Goal: Navigation & Orientation: Find specific page/section

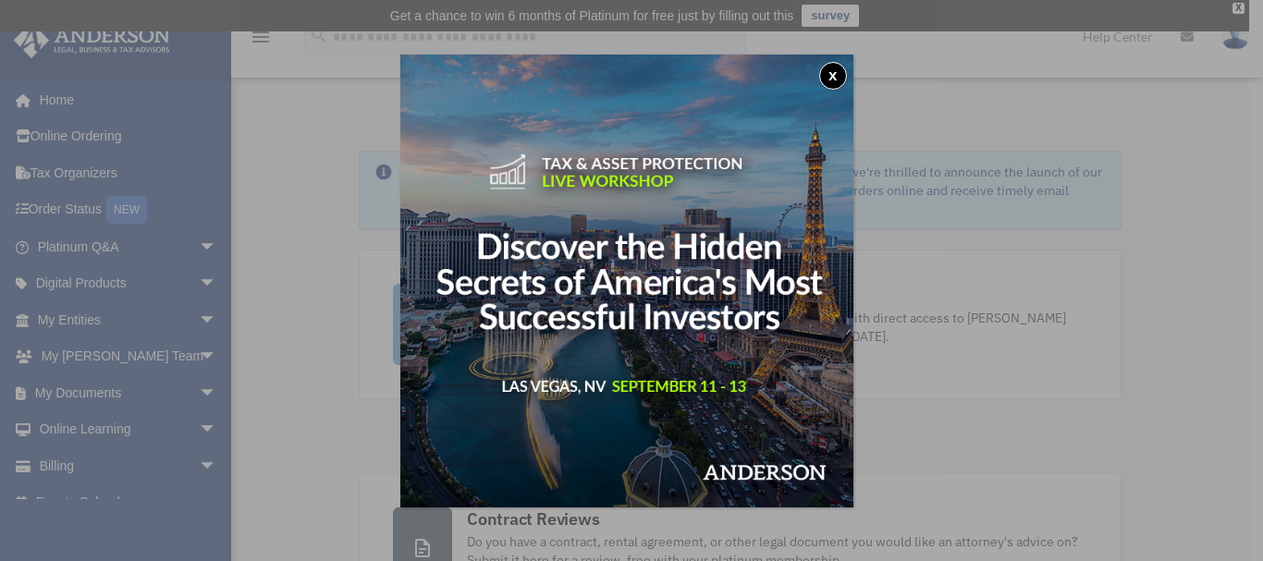
click at [833, 74] on button "x" at bounding box center [833, 76] width 28 height 28
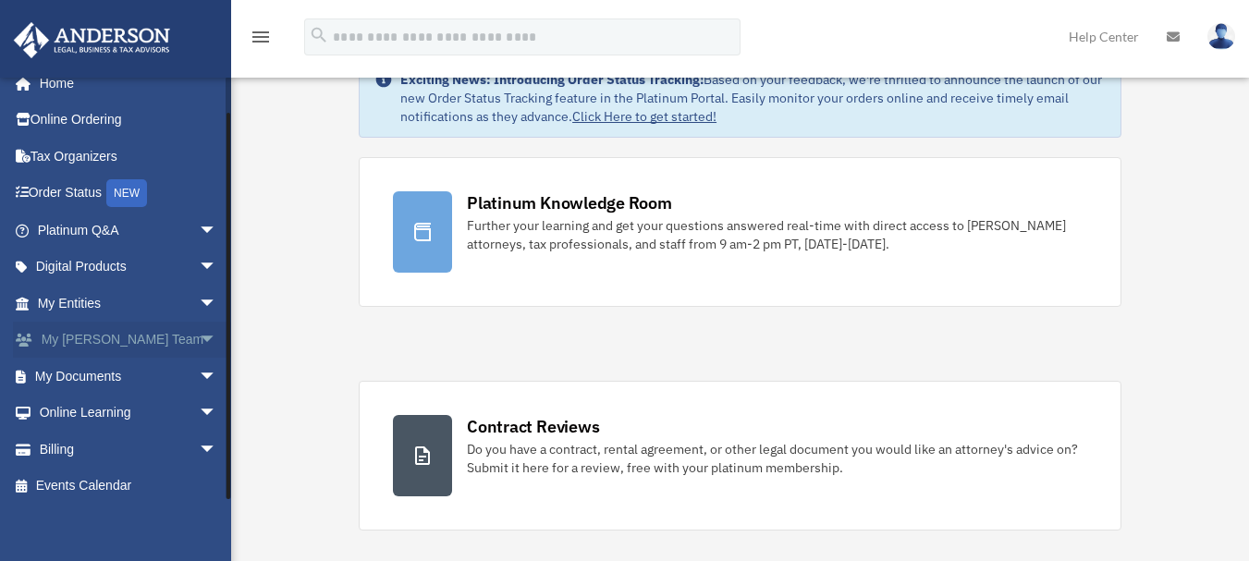
scroll to position [26, 0]
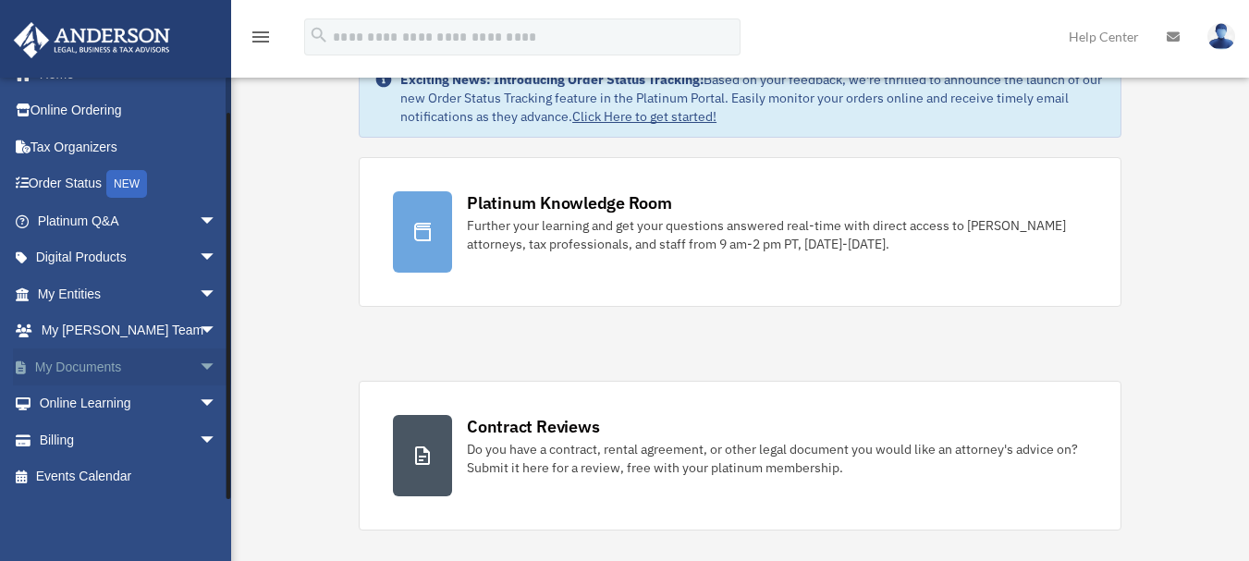
click at [136, 373] on link "My Documents arrow_drop_down" at bounding box center [129, 367] width 232 height 37
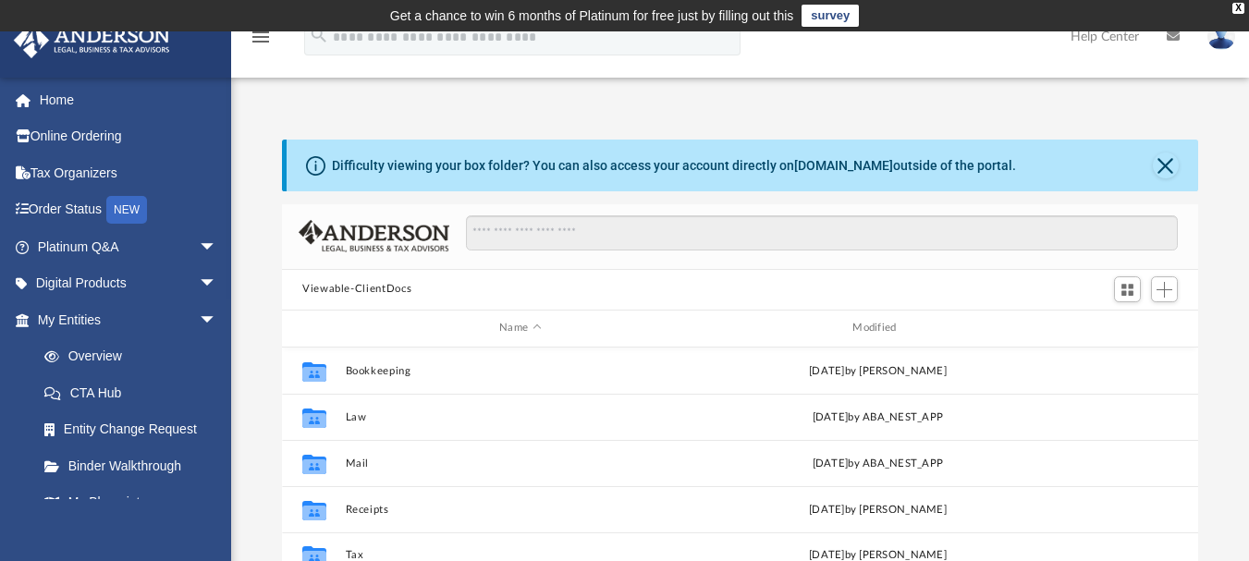
click at [1219, 357] on div "Difficulty viewing your box folder? You can also access your account directly o…" at bounding box center [740, 435] width 1018 height 591
click at [1172, 164] on button "Close" at bounding box center [1166, 166] width 26 height 26
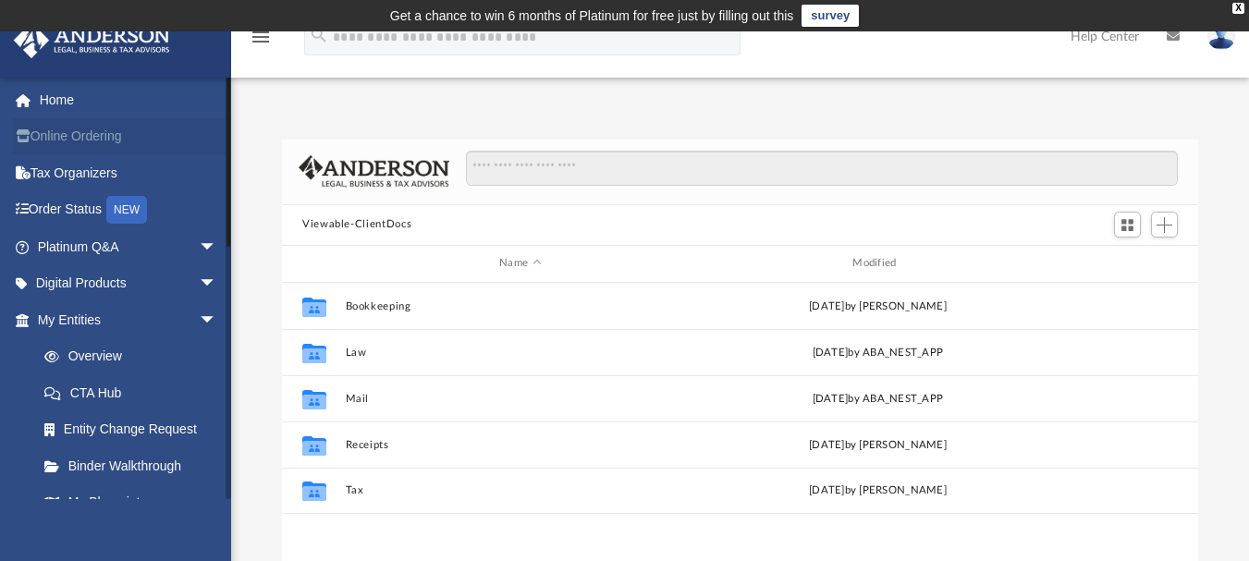
click at [80, 139] on link "Online Ordering" at bounding box center [129, 136] width 232 height 37
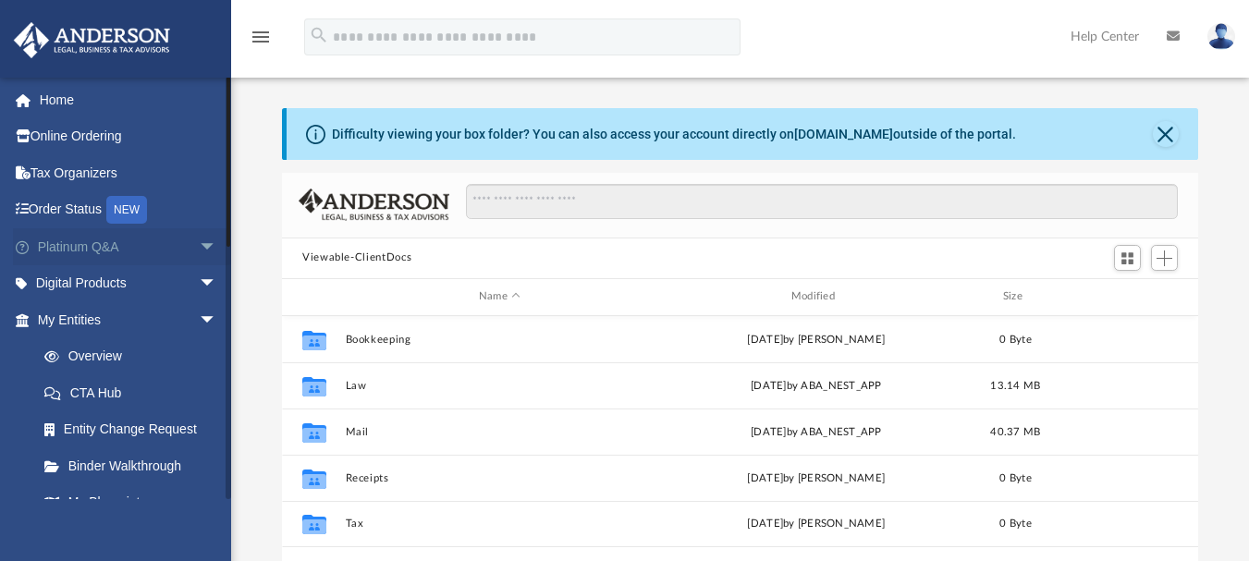
scroll to position [407, 902]
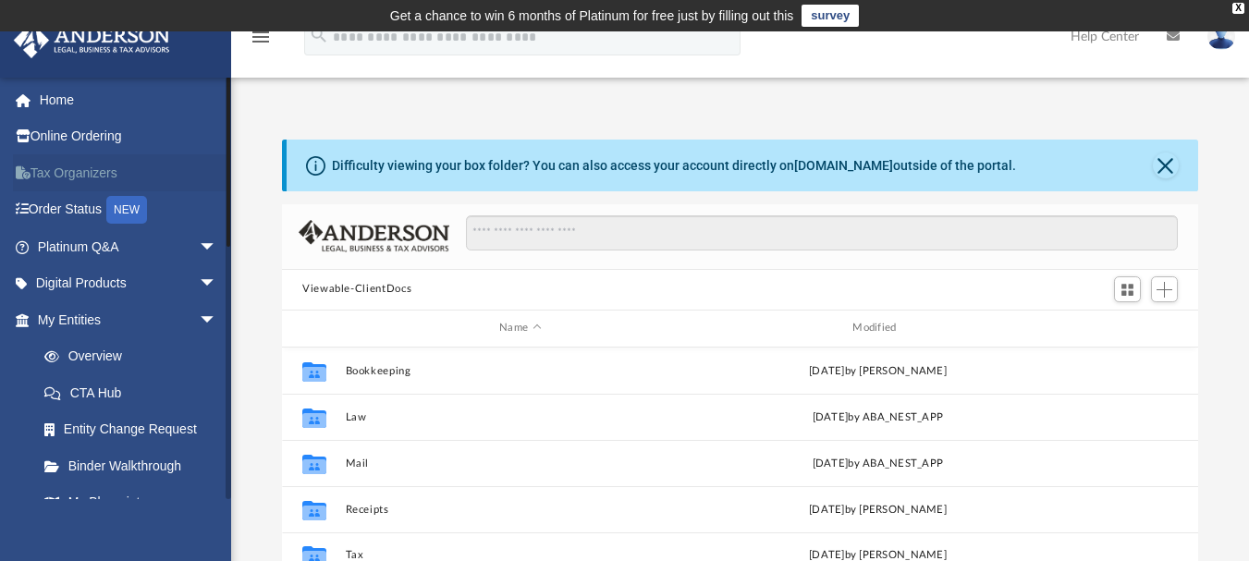
click at [92, 174] on link "Tax Organizers" at bounding box center [129, 172] width 232 height 37
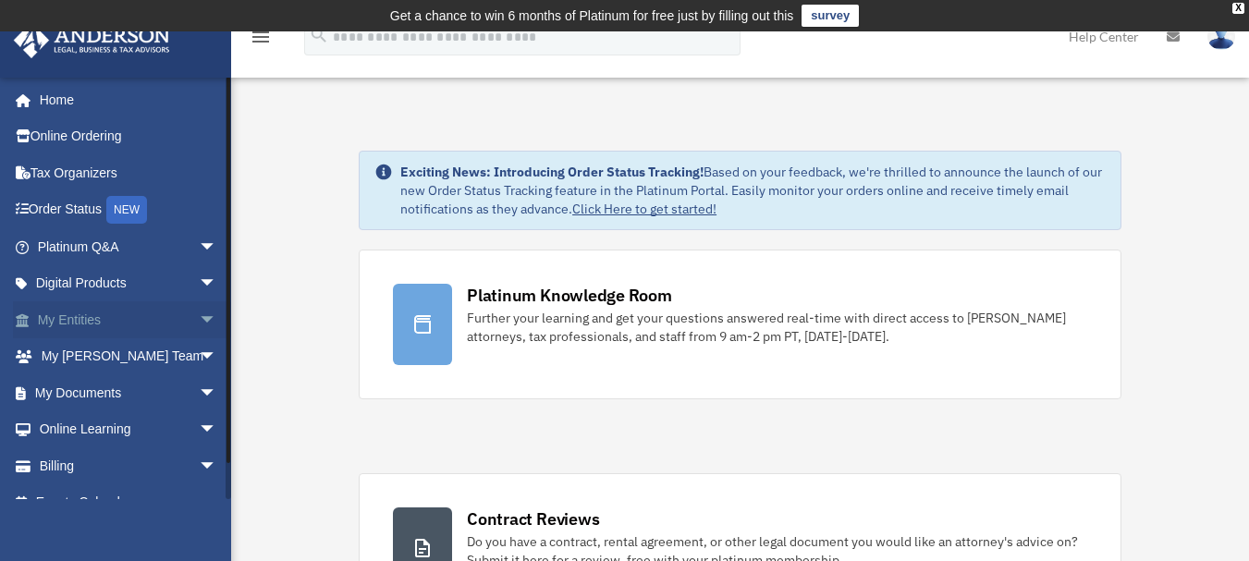
click at [74, 318] on link "My Entities arrow_drop_down" at bounding box center [129, 319] width 232 height 37
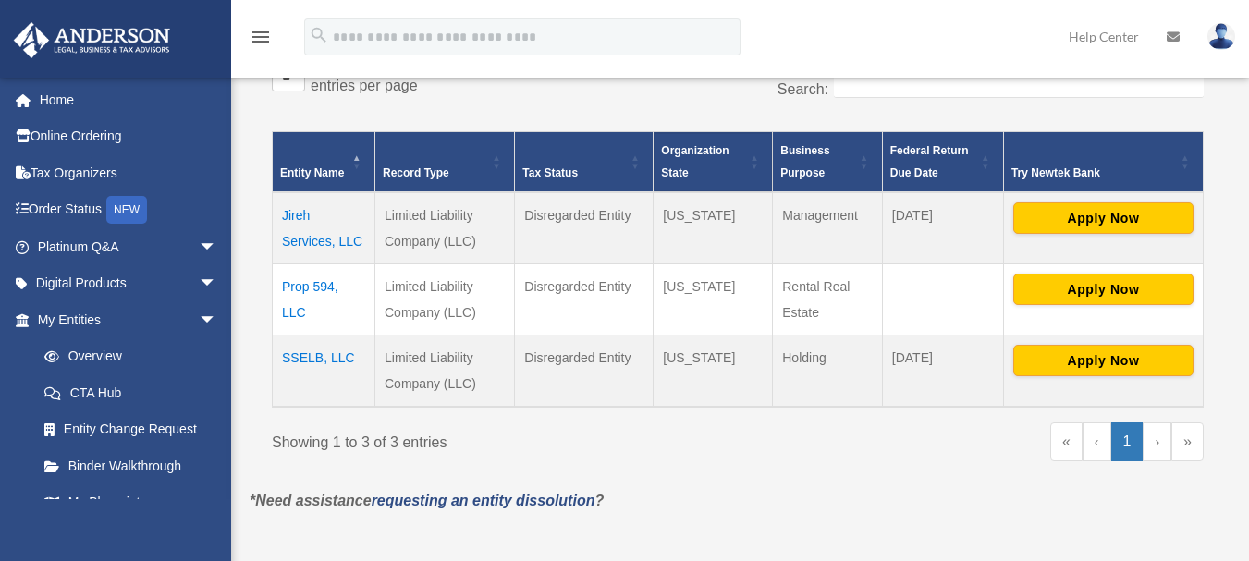
scroll to position [370, 0]
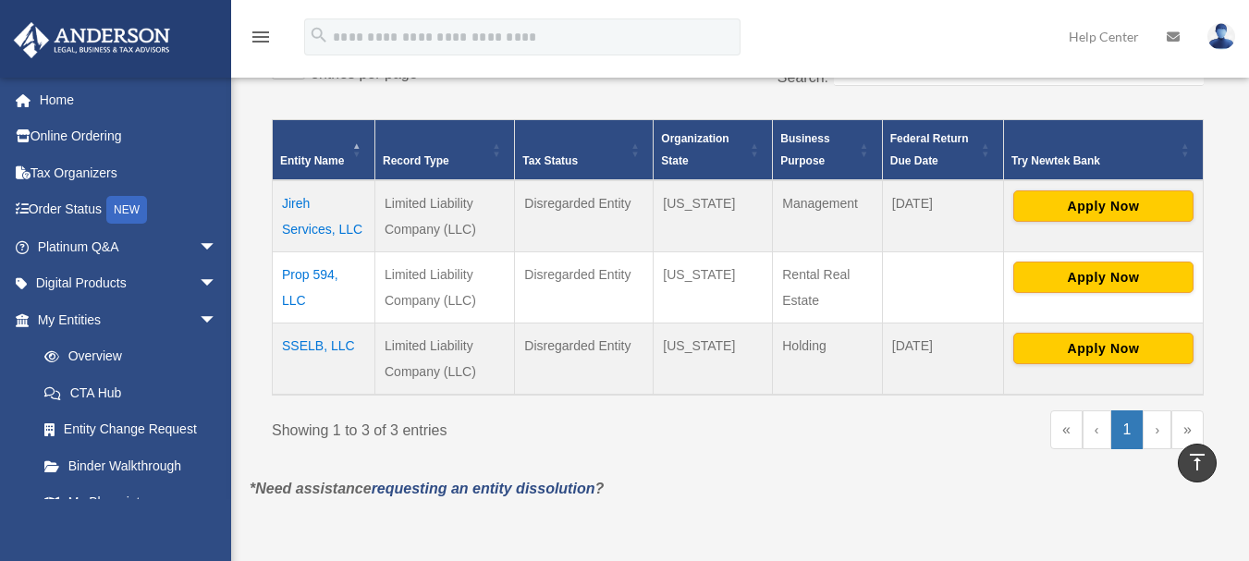
click at [308, 281] on td "Prop 594, LLC" at bounding box center [324, 287] width 103 height 71
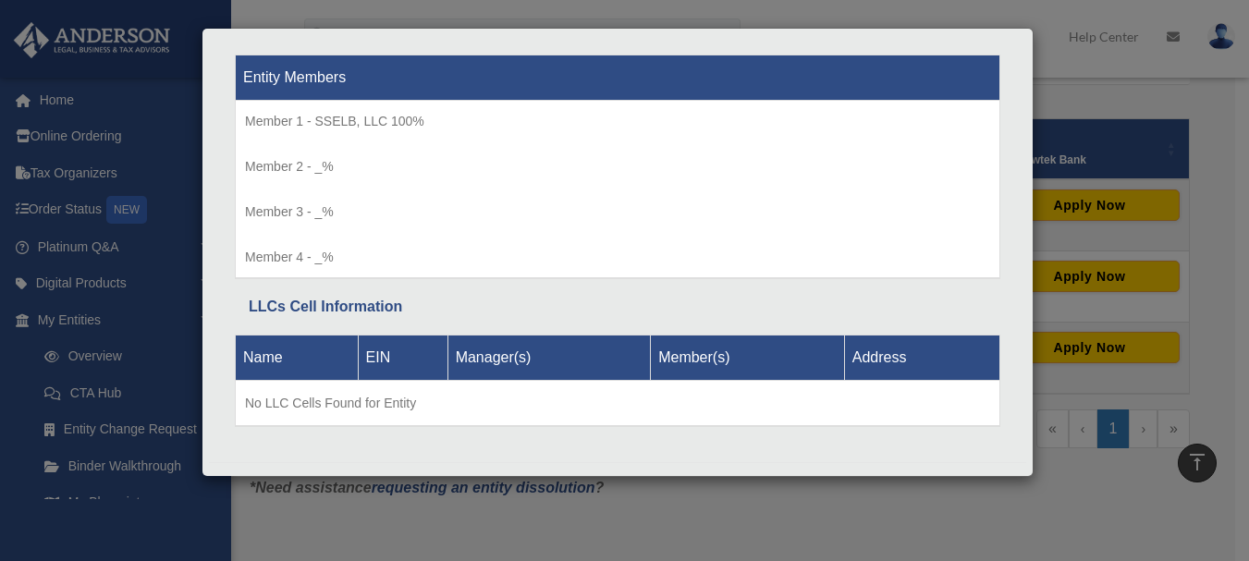
scroll to position [1921, 0]
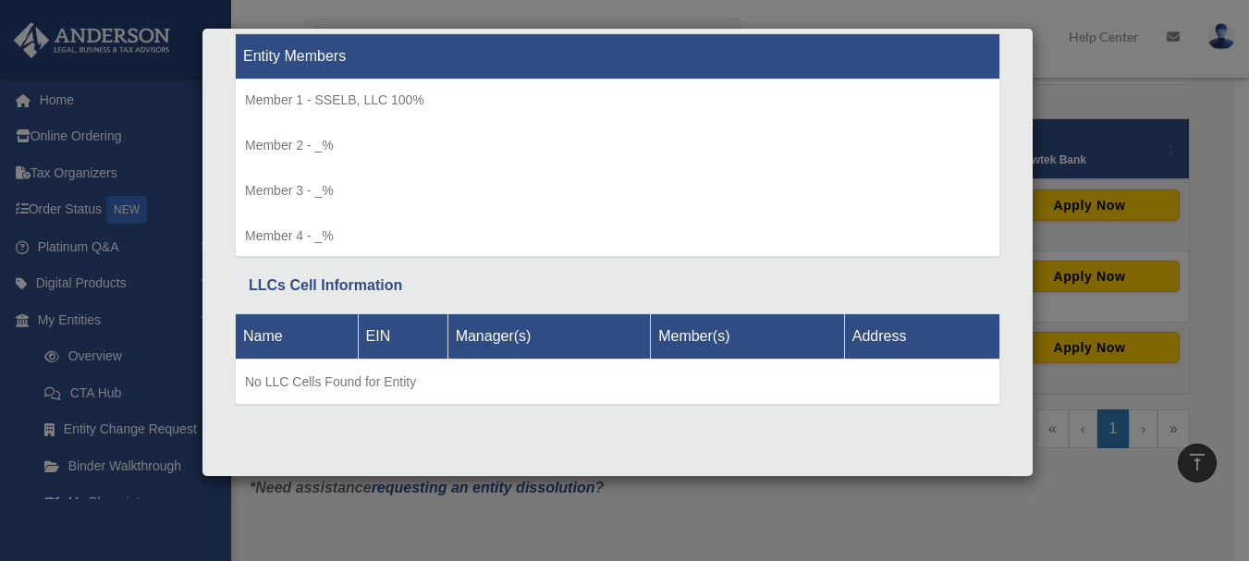
drag, startPoint x: 1025, startPoint y: 68, endPoint x: 998, endPoint y: 430, distance: 362.4
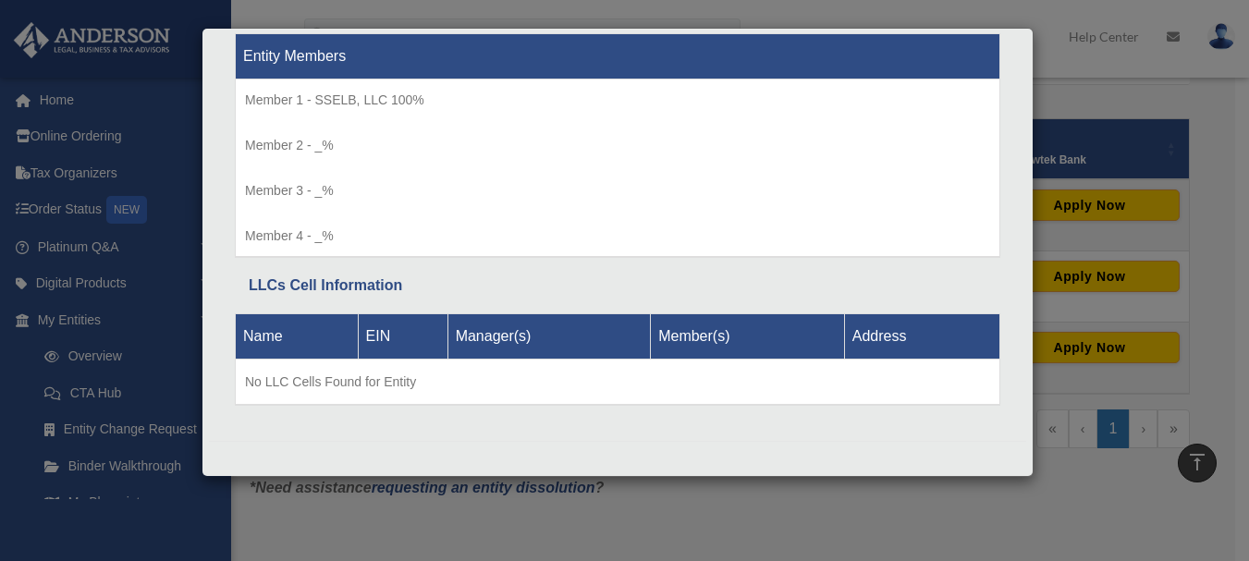
scroll to position [1530, 0]
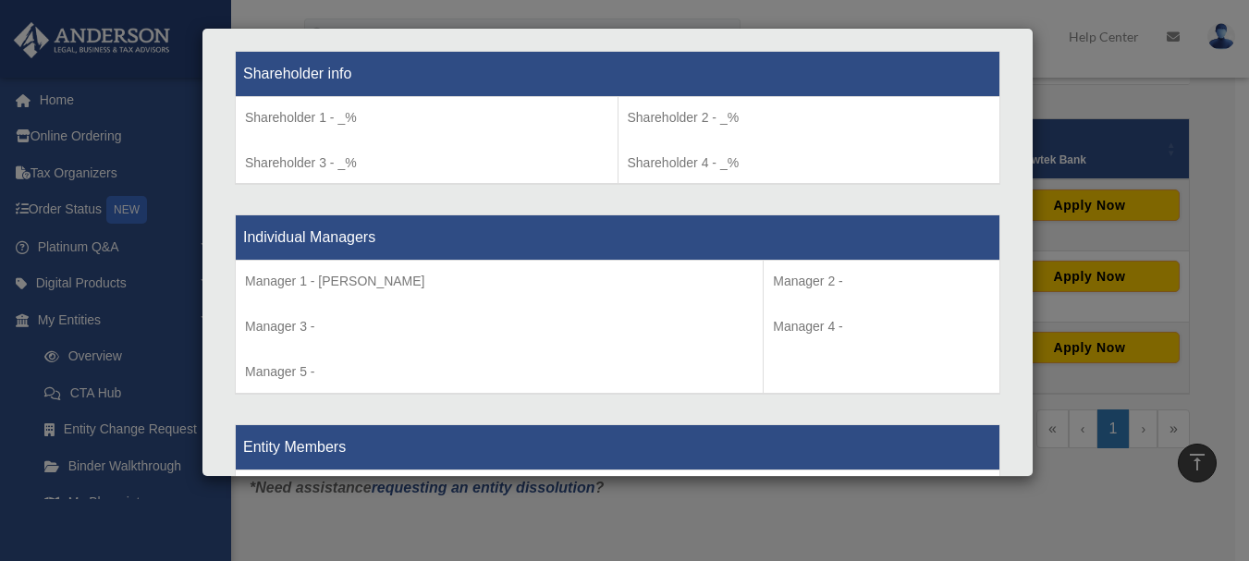
drag, startPoint x: 1102, startPoint y: 93, endPoint x: 324, endPoint y: 496, distance: 875.3
click at [341, 520] on div "Details × Articles Sent Organizational Date" at bounding box center [624, 280] width 1249 height 561
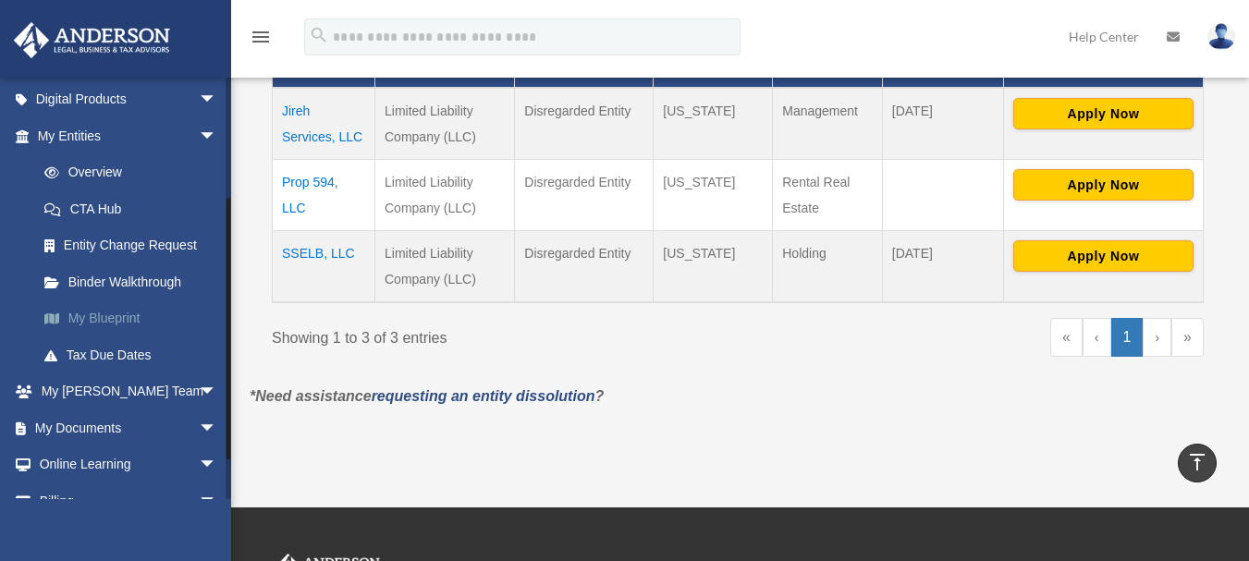
scroll to position [185, 0]
click at [108, 312] on link "My Blueprint" at bounding box center [135, 318] width 219 height 37
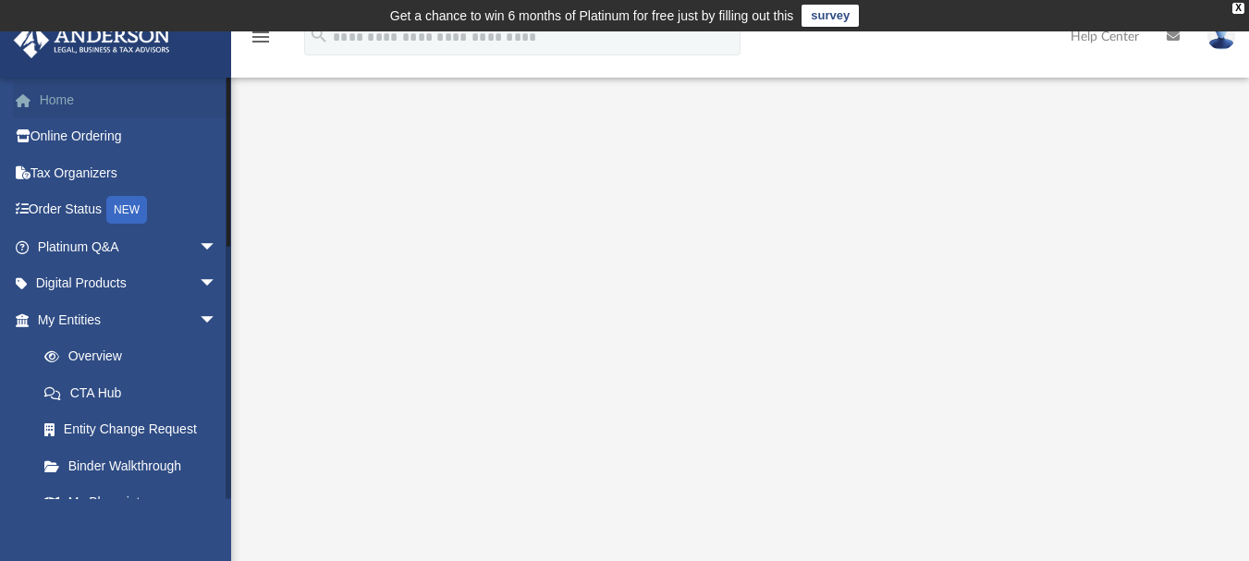
click at [45, 97] on link "Home" at bounding box center [129, 99] width 232 height 37
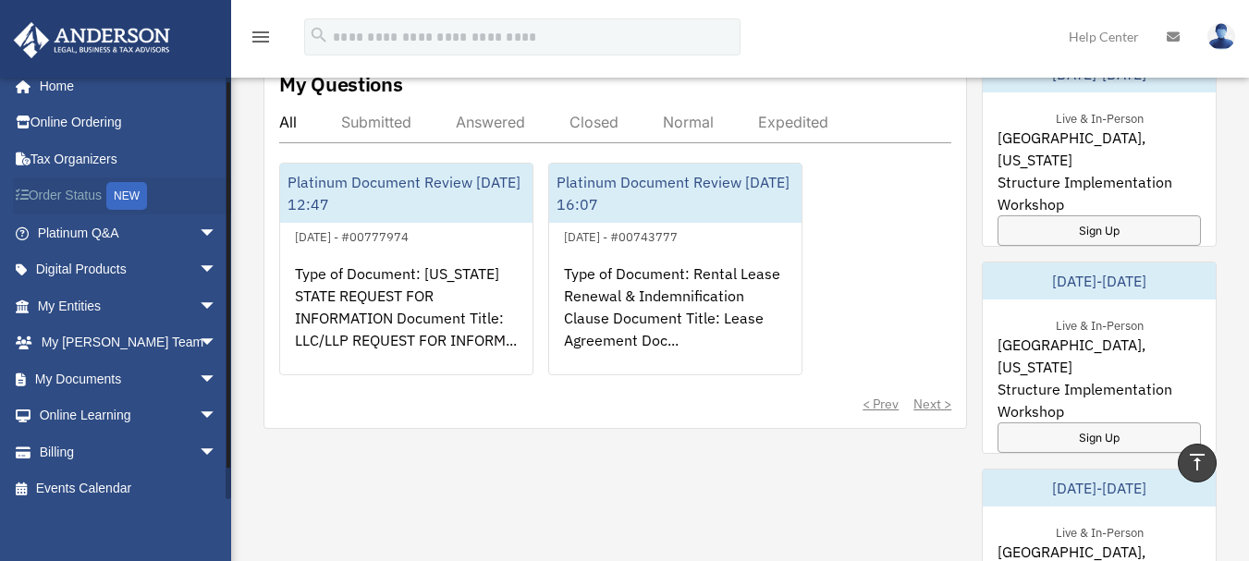
scroll to position [26, 0]
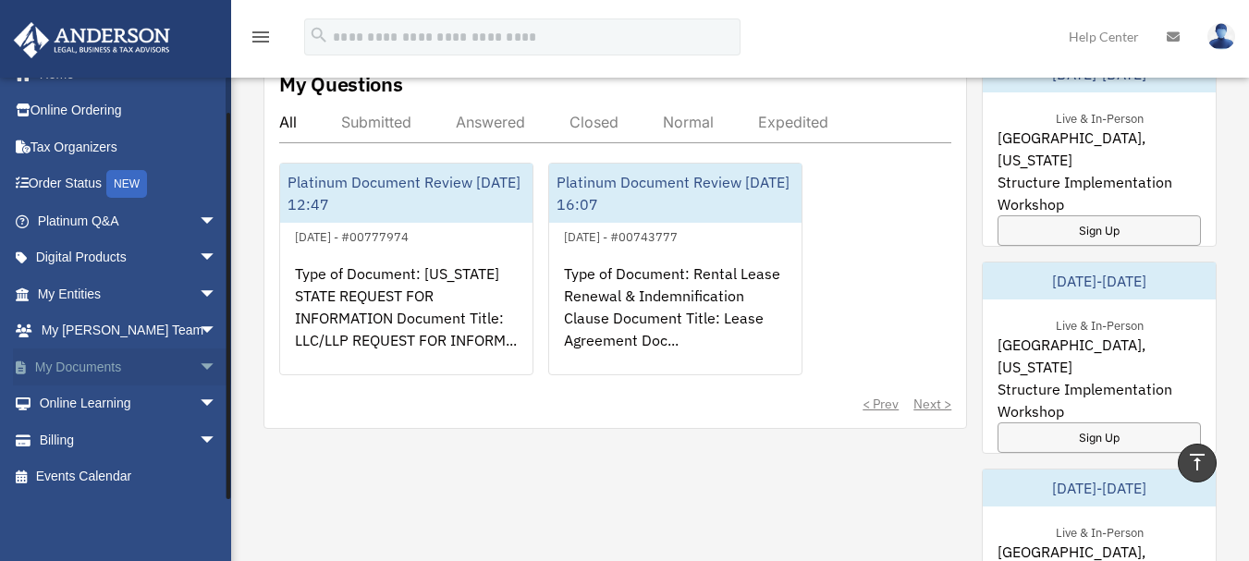
click at [199, 369] on span "arrow_drop_down" at bounding box center [217, 368] width 37 height 38
click at [83, 399] on link "Box" at bounding box center [135, 403] width 219 height 37
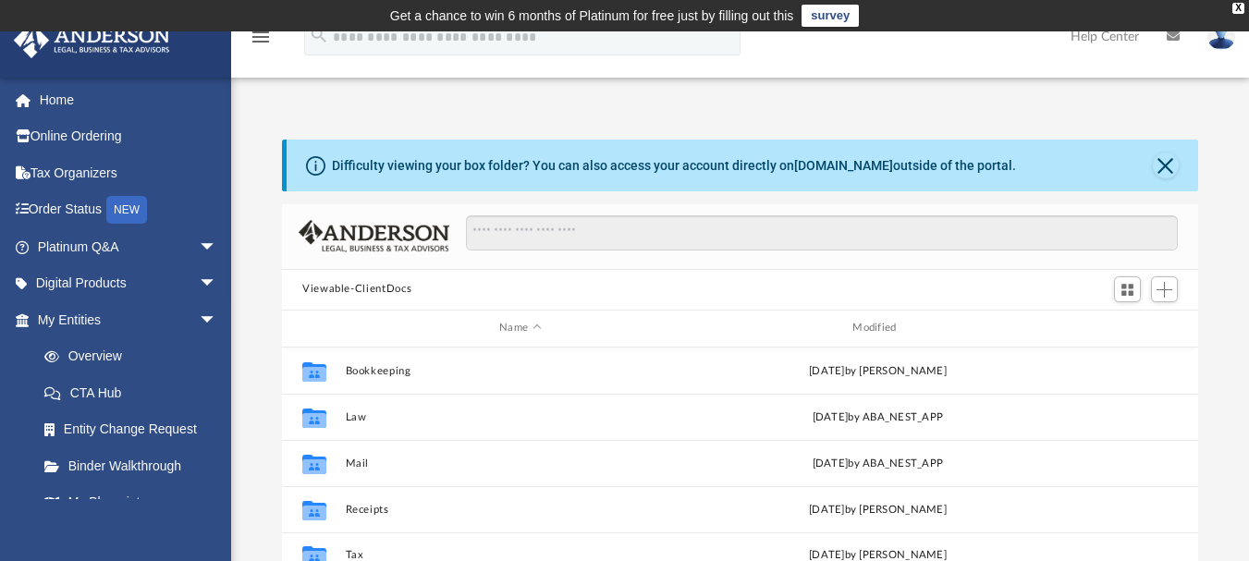
click at [362, 291] on button "Viewable-ClientDocs" at bounding box center [356, 289] width 109 height 17
click at [368, 287] on button "Viewable-ClientDocs" at bounding box center [356, 289] width 109 height 17
click at [1168, 165] on button "Close" at bounding box center [1166, 166] width 26 height 26
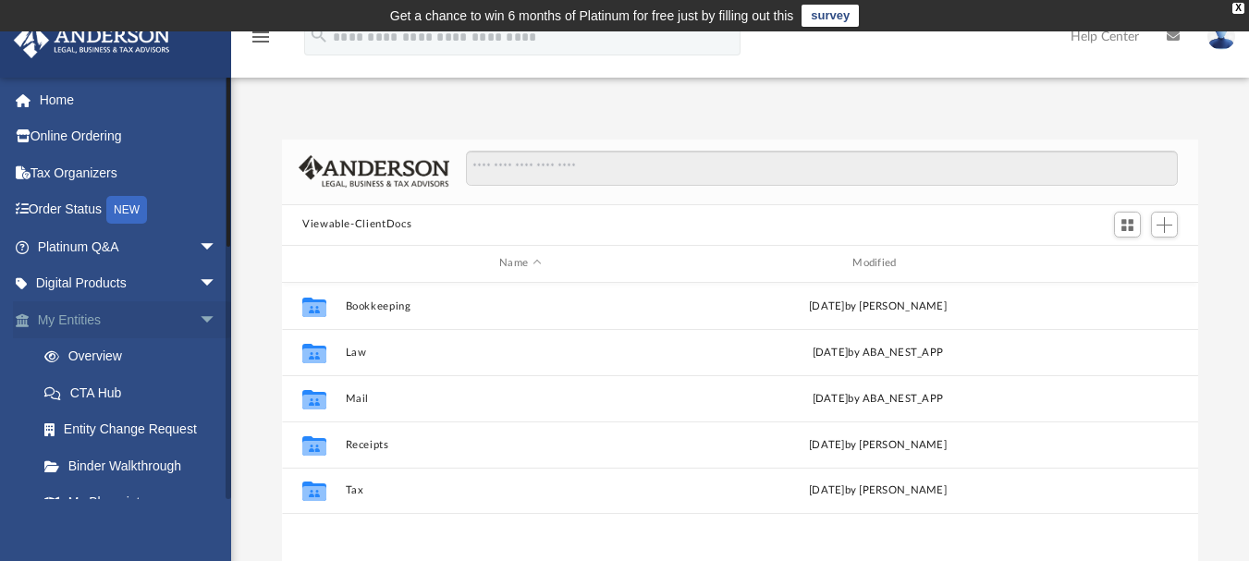
click at [199, 318] on span "arrow_drop_down" at bounding box center [217, 320] width 37 height 38
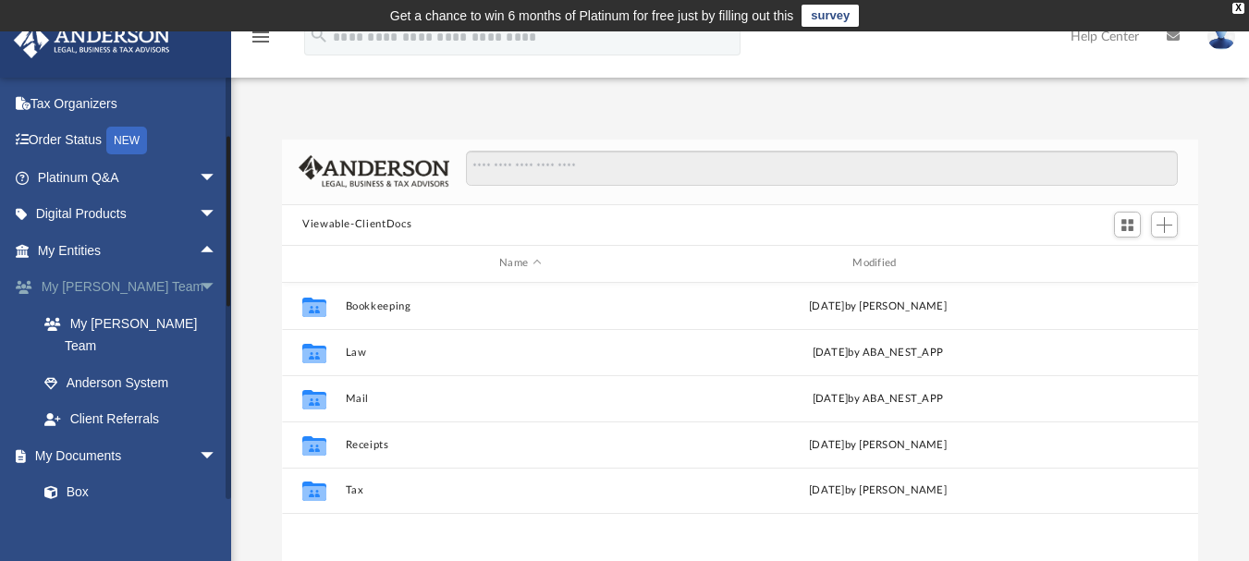
scroll to position [92, 0]
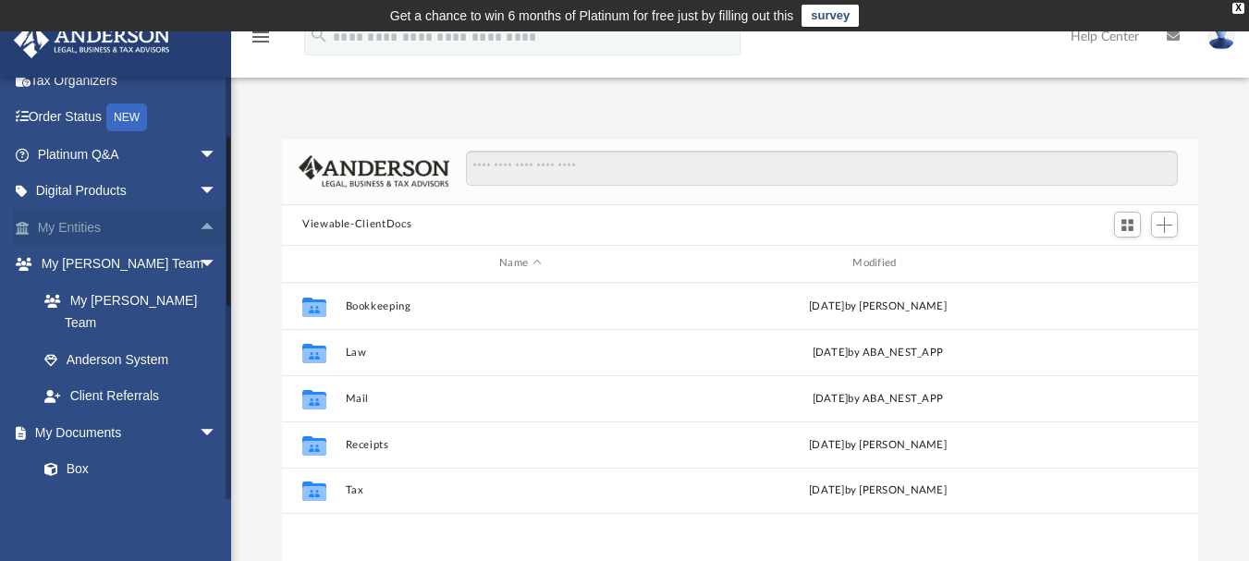
click at [69, 227] on link "My Entities arrow_drop_up" at bounding box center [129, 227] width 232 height 37
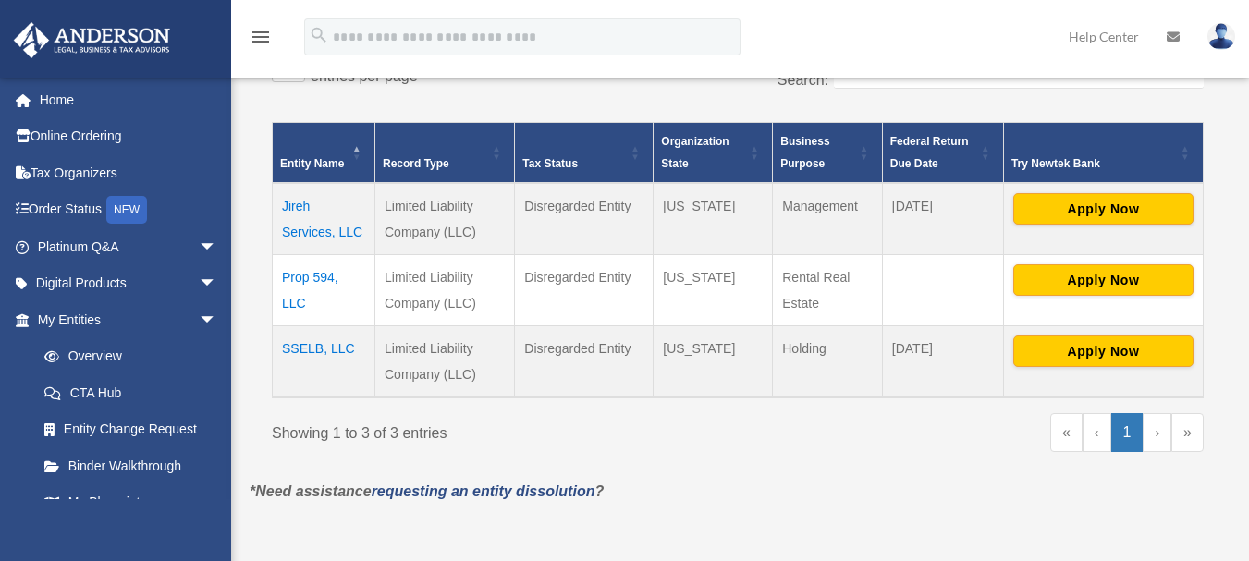
scroll to position [370, 0]
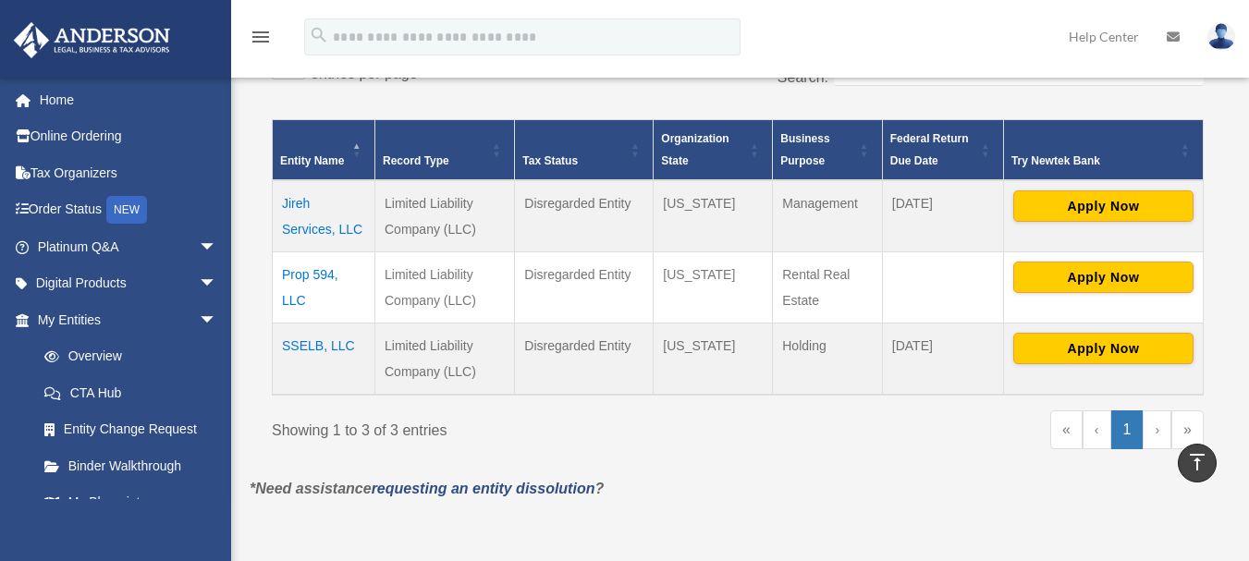
click at [314, 275] on td "Prop 594, LLC" at bounding box center [324, 287] width 103 height 71
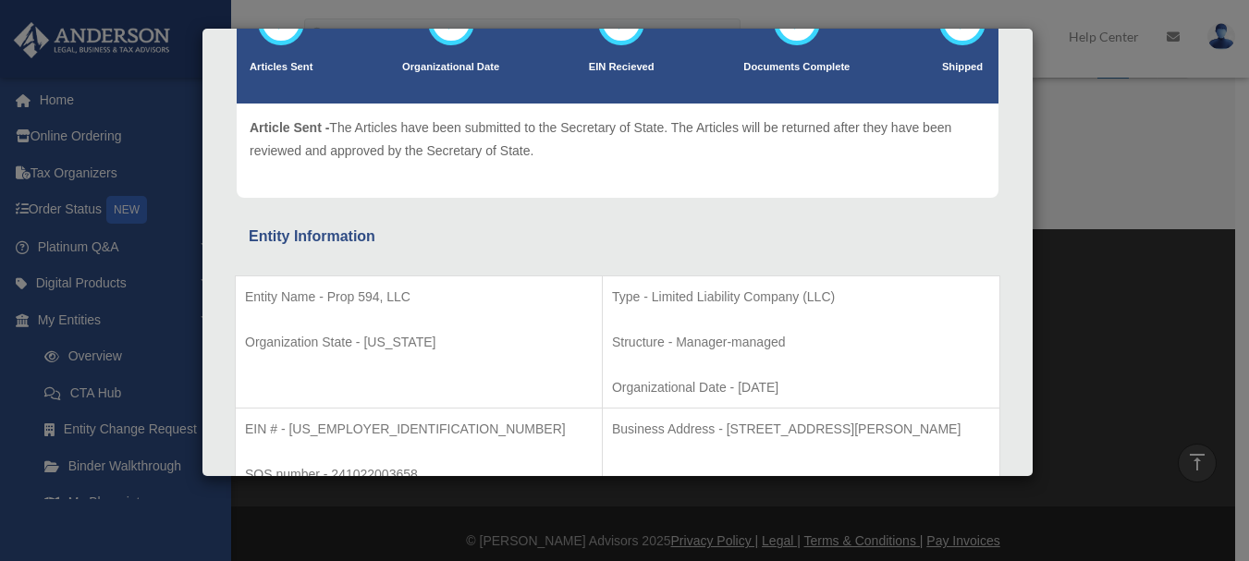
scroll to position [95, 0]
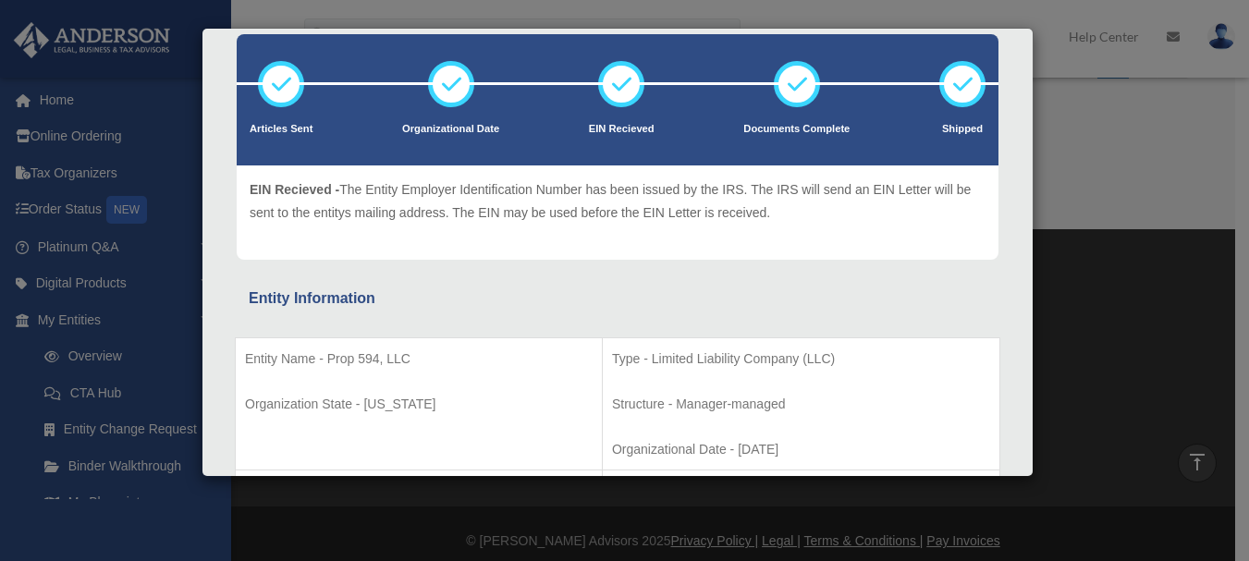
click at [614, 98] on icon at bounding box center [620, 83] width 55 height 55
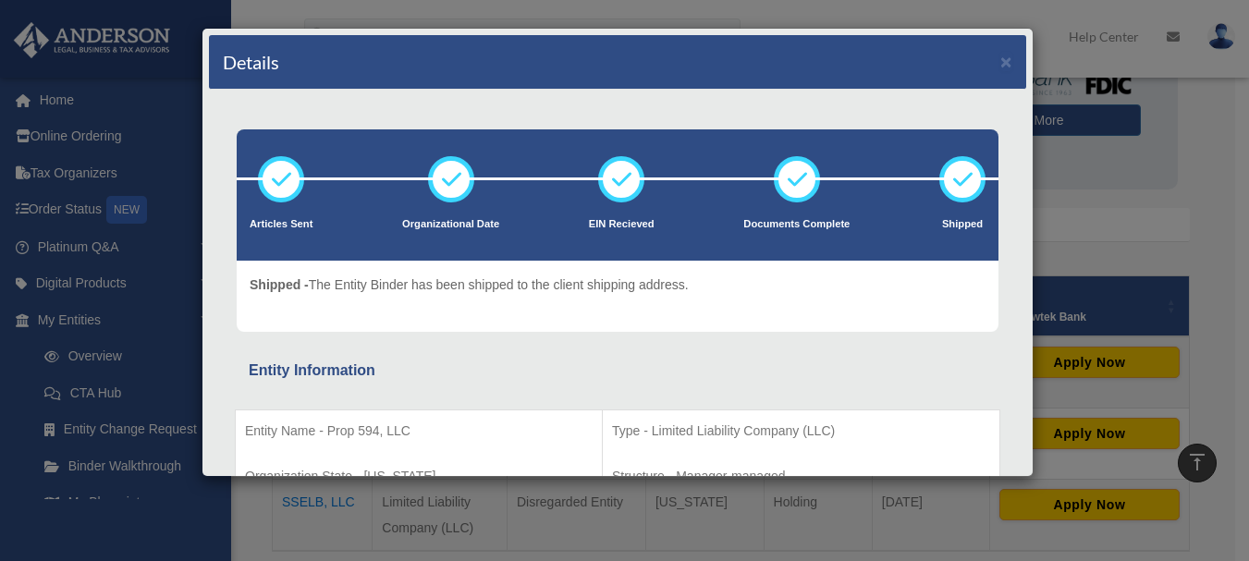
scroll to position [185, 0]
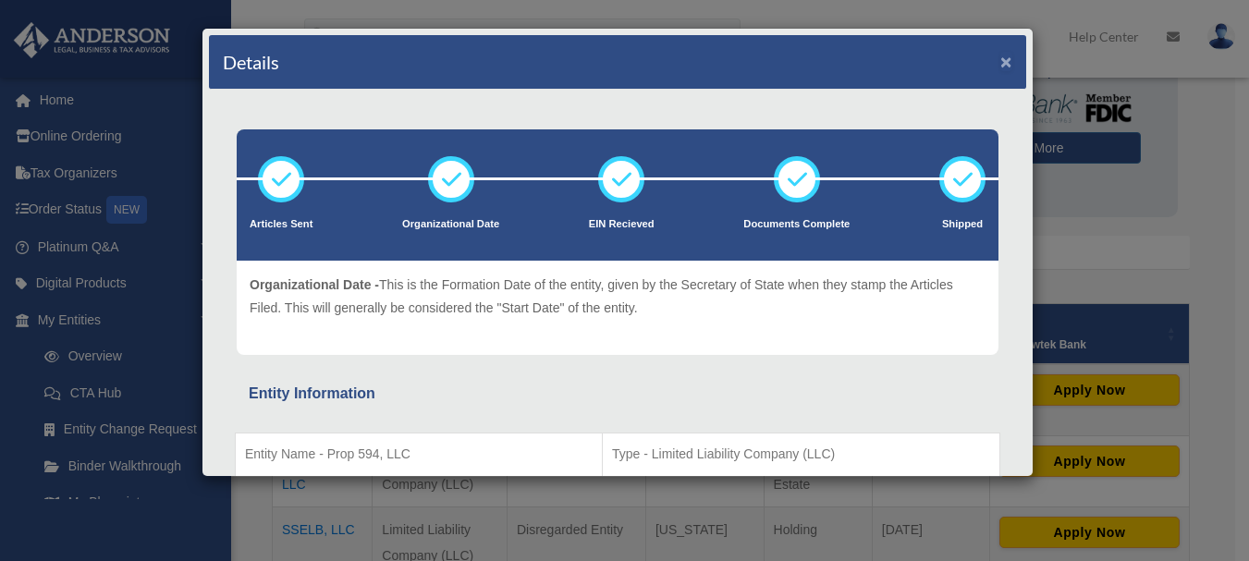
click at [1000, 62] on button "×" at bounding box center [1006, 61] width 12 height 19
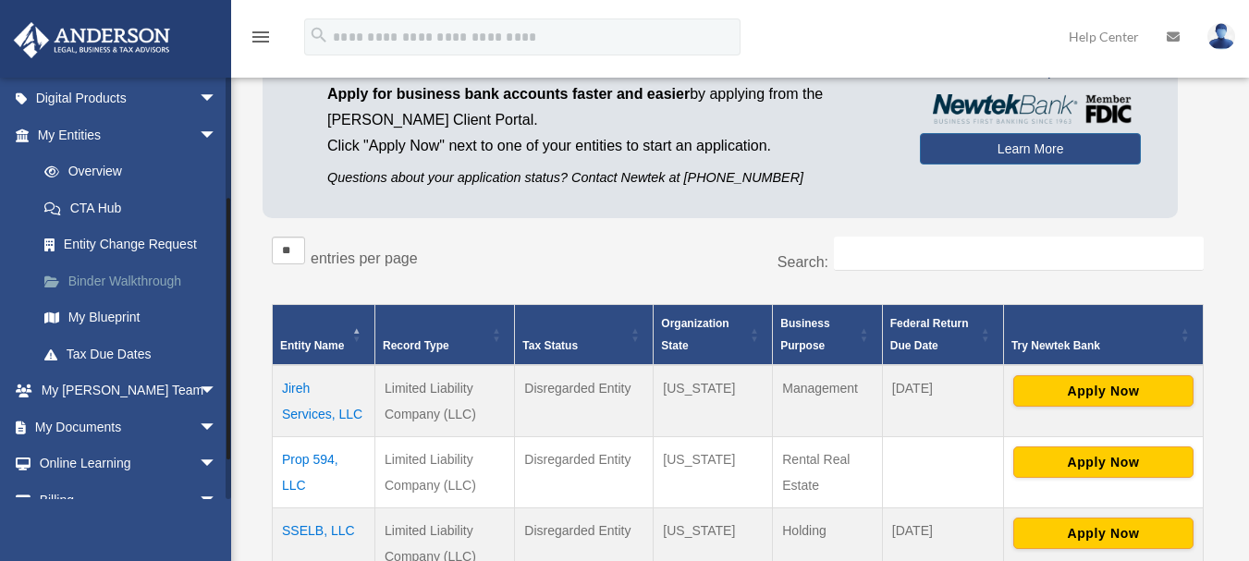
click at [154, 282] on link "Binder Walkthrough" at bounding box center [135, 281] width 219 height 37
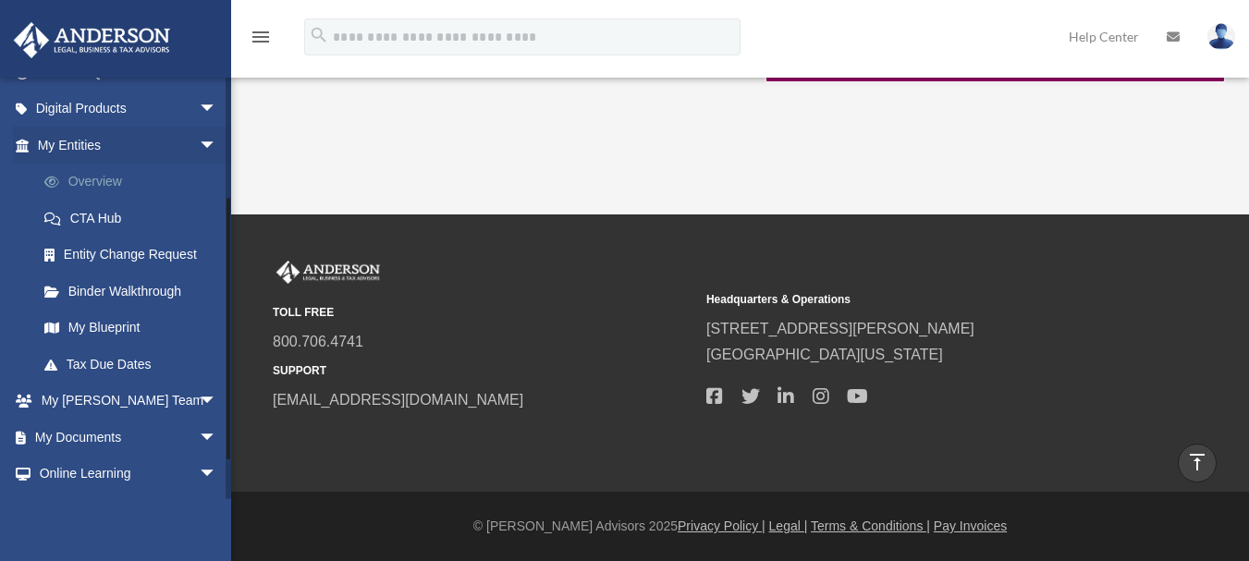
scroll to position [185, 0]
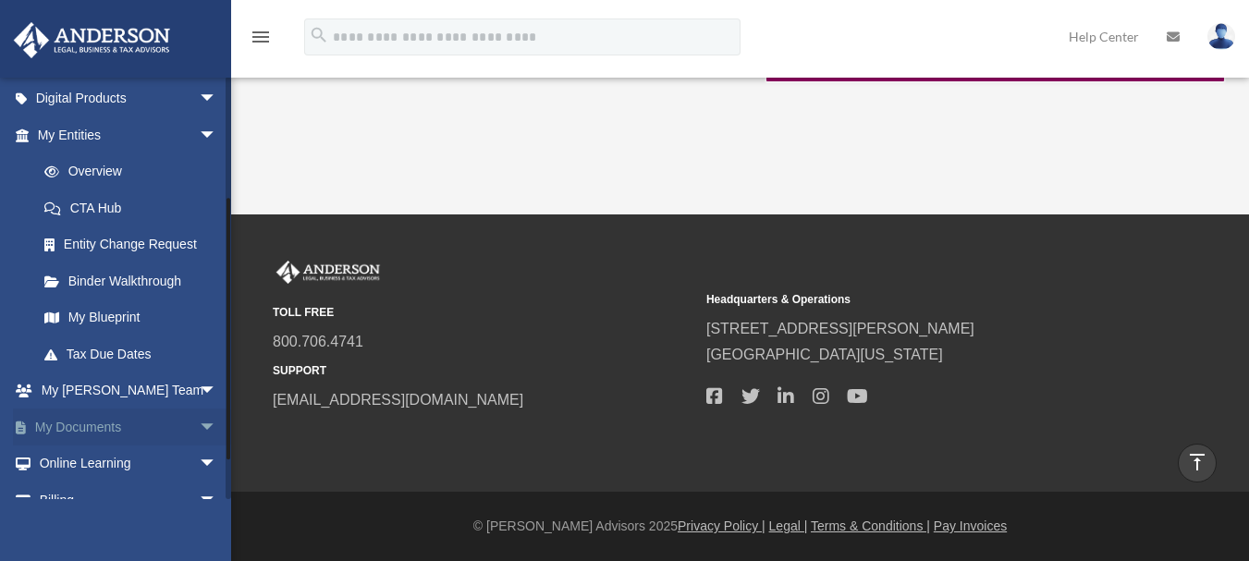
click at [200, 424] on span "arrow_drop_down" at bounding box center [217, 428] width 37 height 38
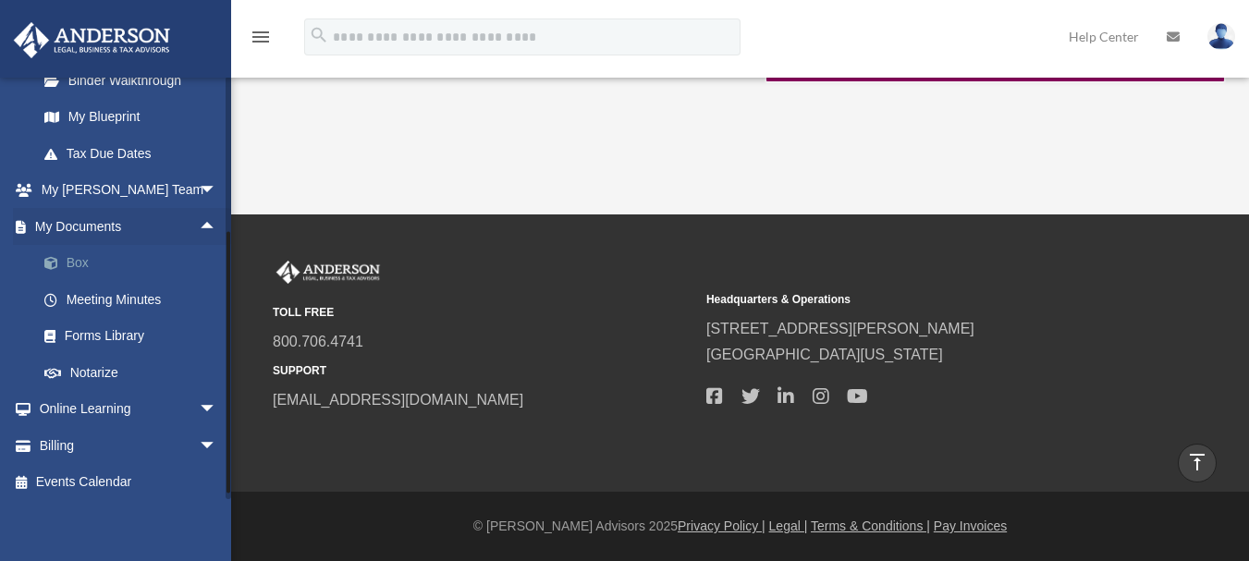
scroll to position [391, 0]
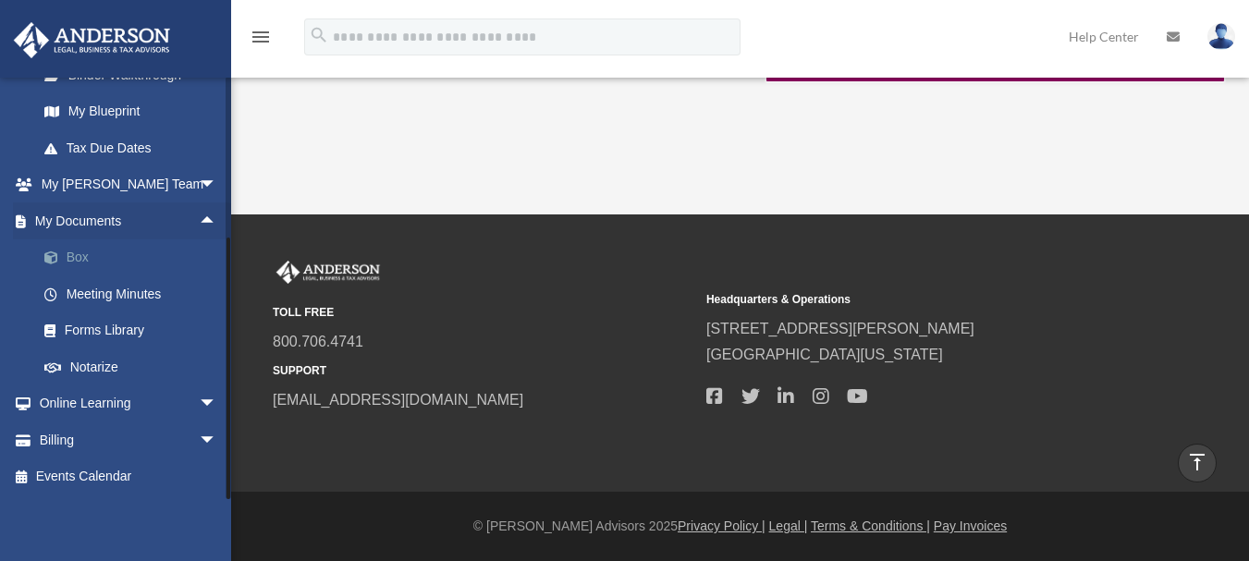
click at [70, 250] on link "Box" at bounding box center [135, 257] width 219 height 37
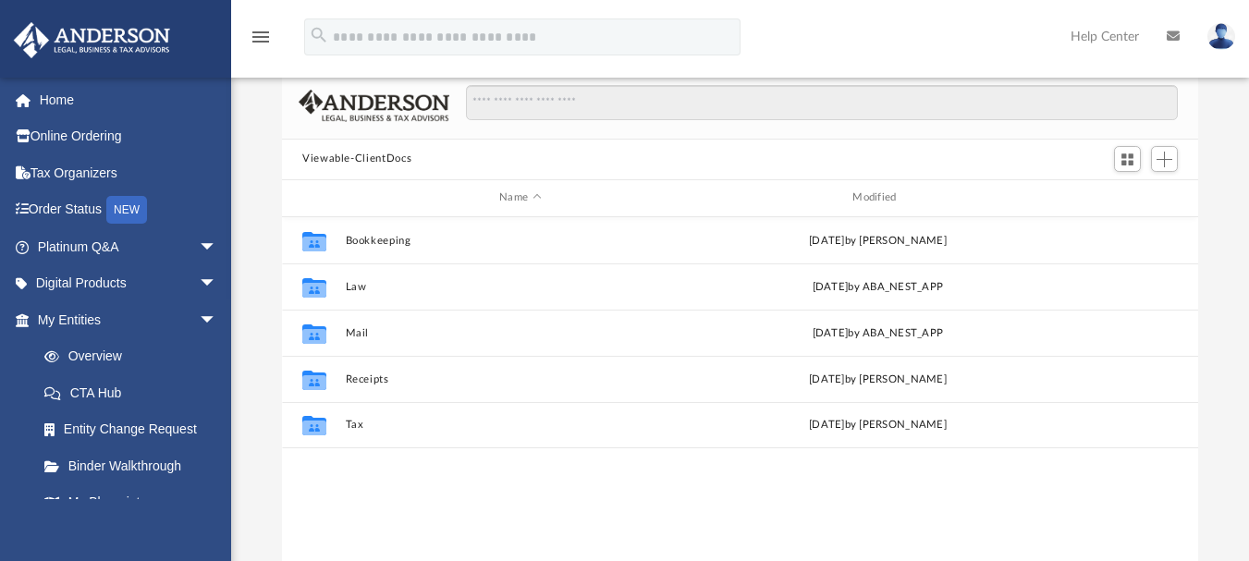
scroll to position [87, 0]
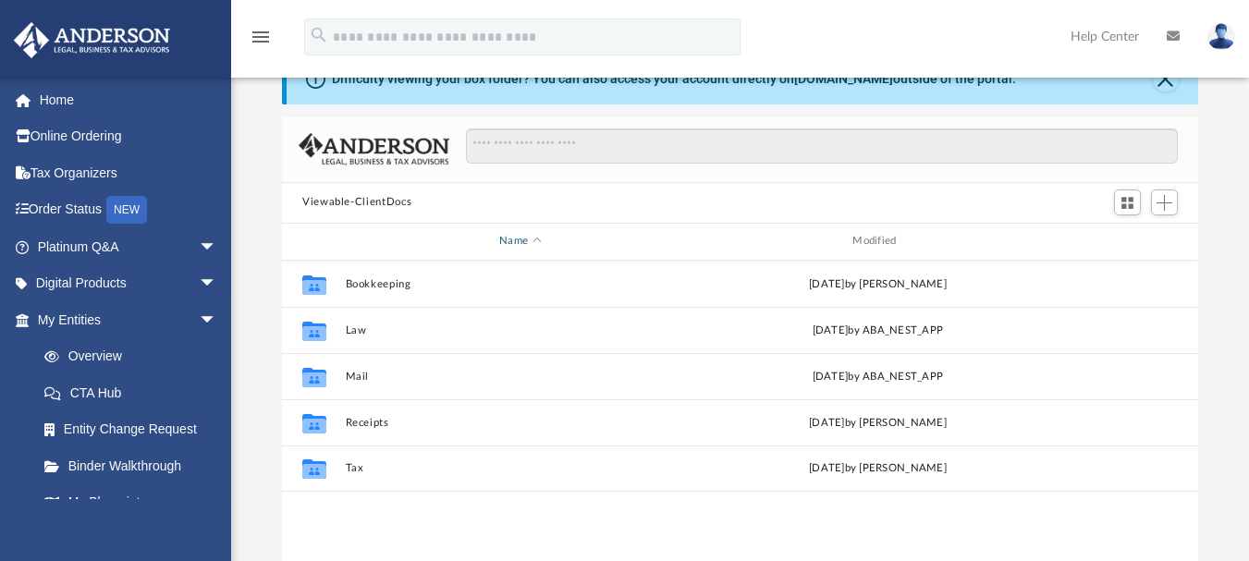
click at [532, 239] on div "Name" at bounding box center [520, 241] width 350 height 17
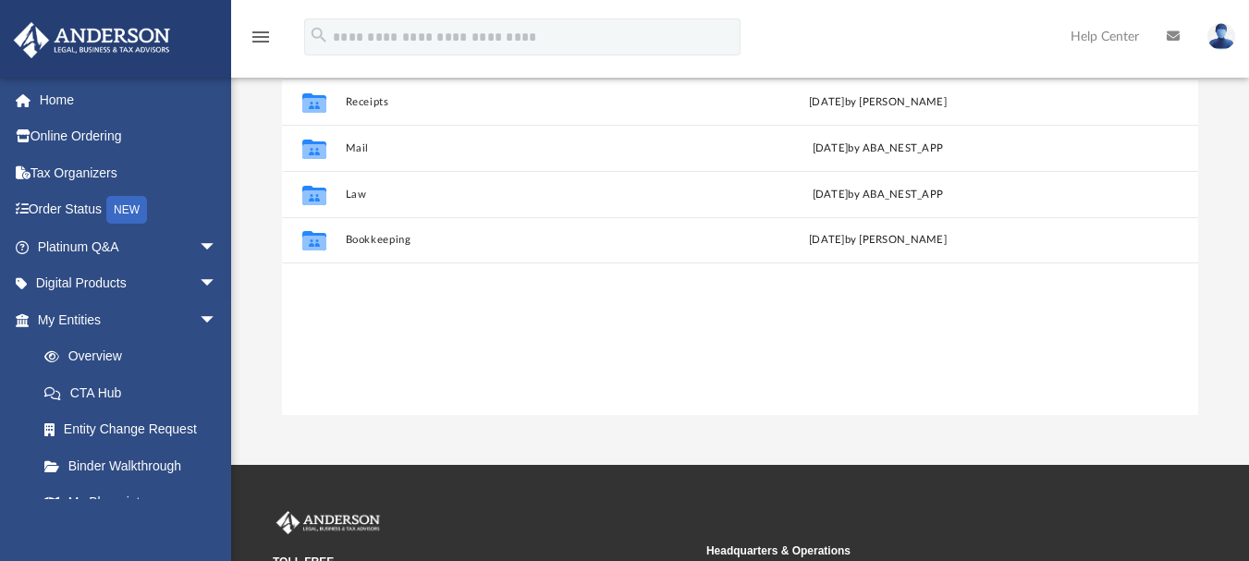
scroll to position [364, 0]
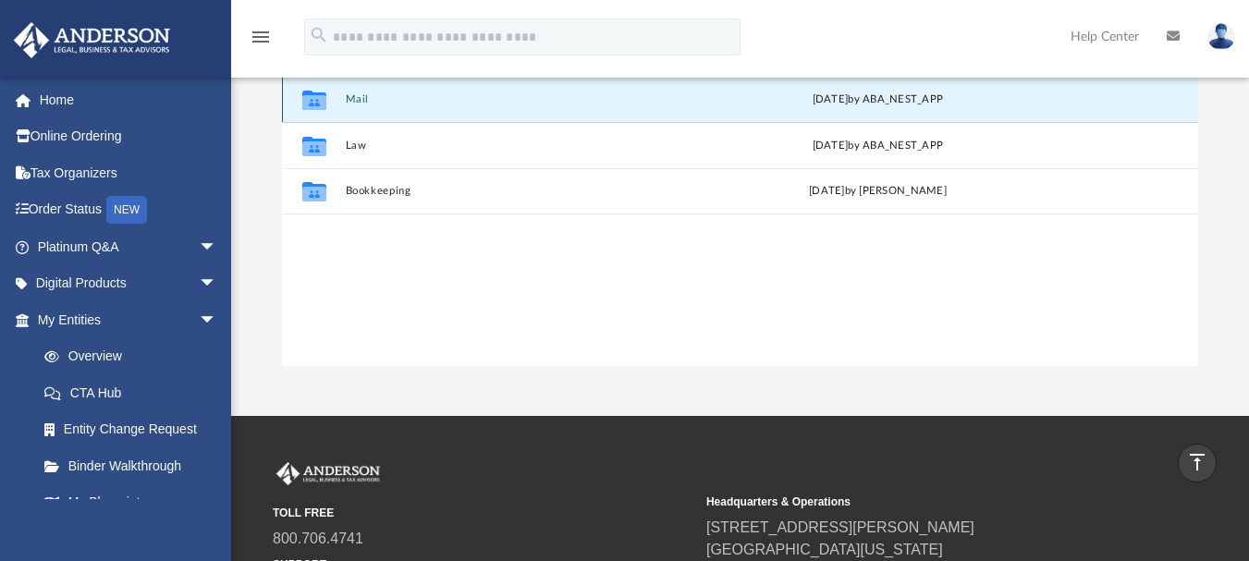
click at [355, 98] on button "Mail" at bounding box center [520, 98] width 349 height 12
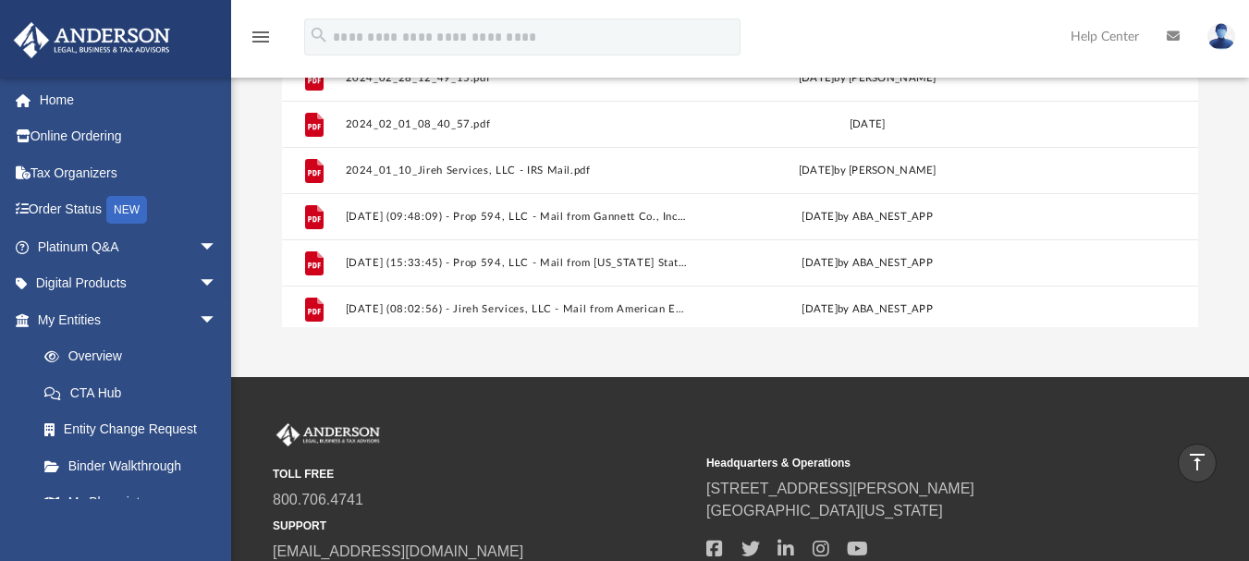
scroll to position [277, 0]
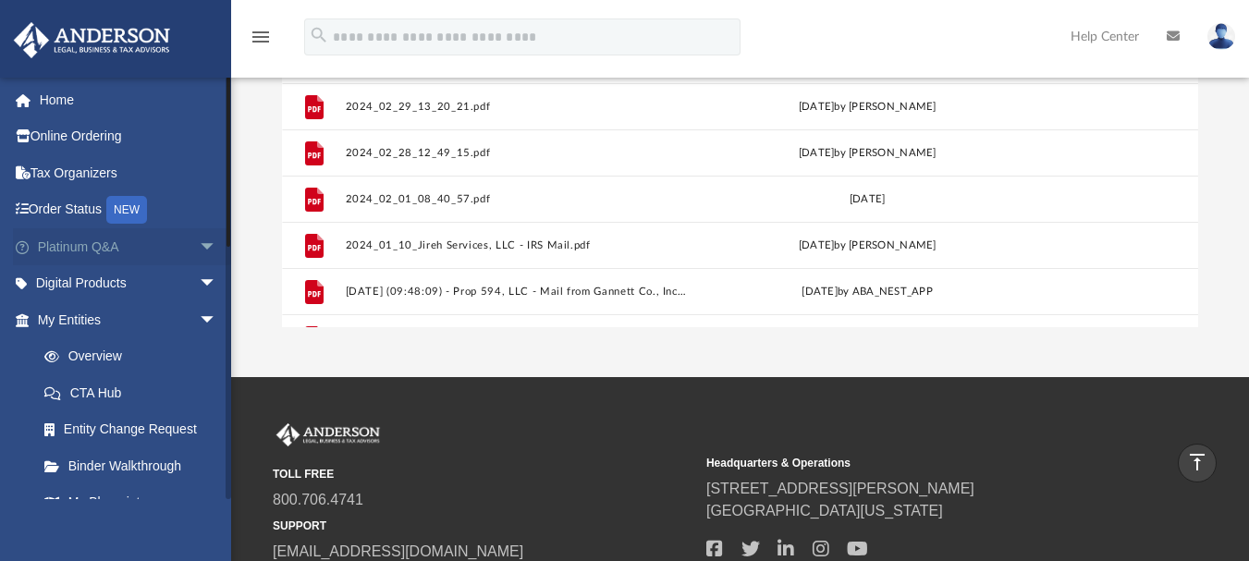
click at [61, 247] on link "Platinum Q&A arrow_drop_down" at bounding box center [129, 246] width 232 height 37
click at [74, 321] on link "My Entities arrow_drop_down" at bounding box center [129, 319] width 232 height 37
click at [199, 318] on span "arrow_drop_down" at bounding box center [217, 320] width 37 height 38
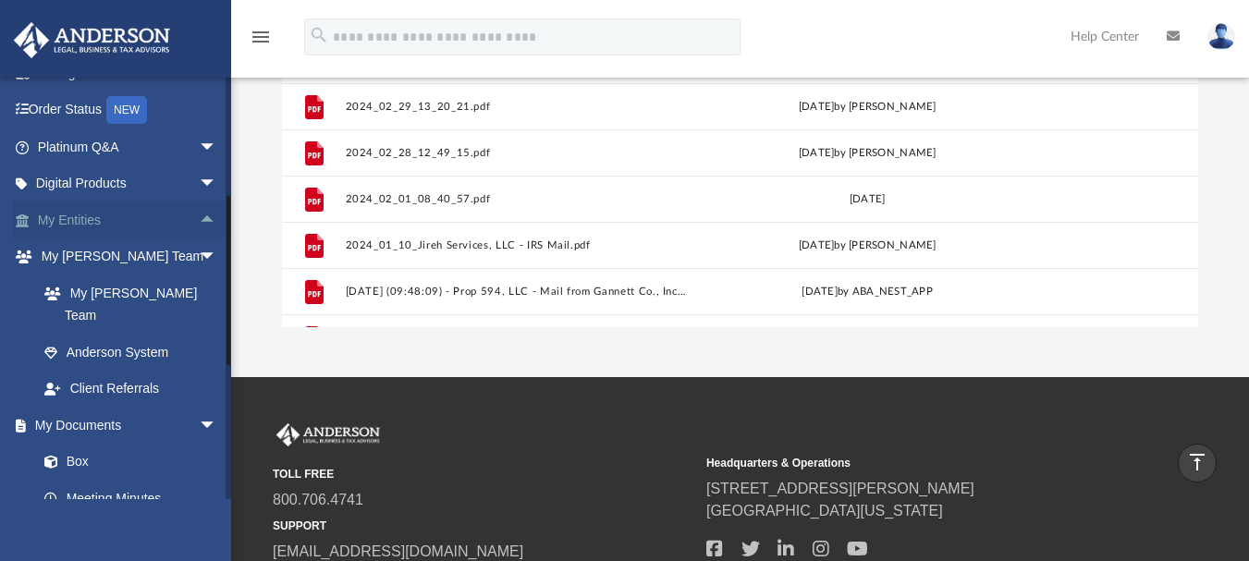
scroll to position [185, 0]
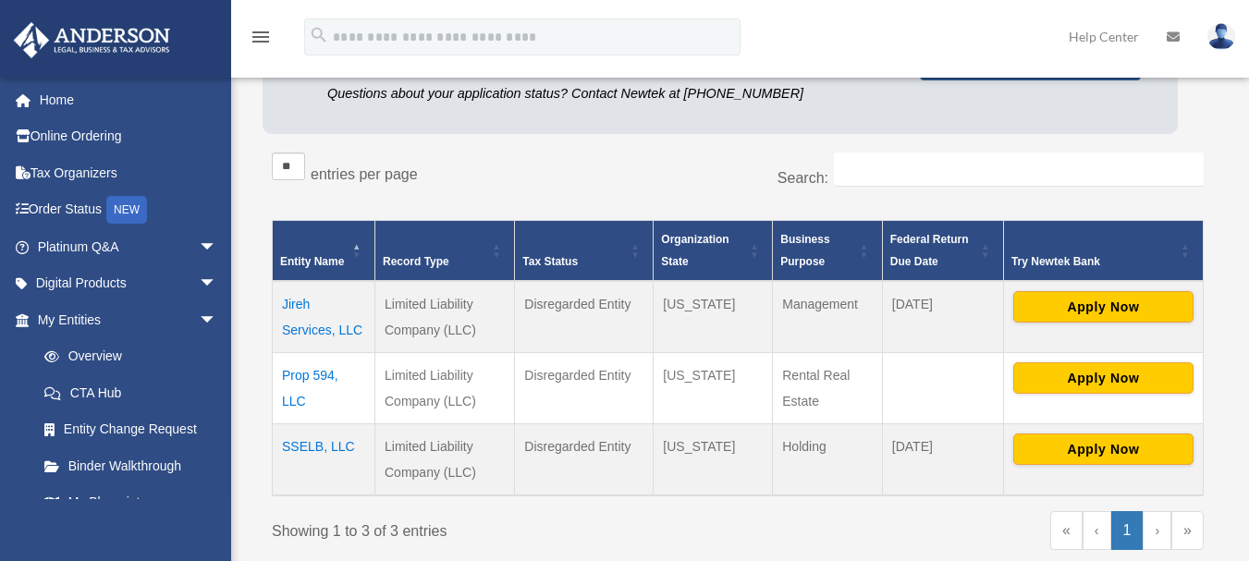
scroll to position [277, 0]
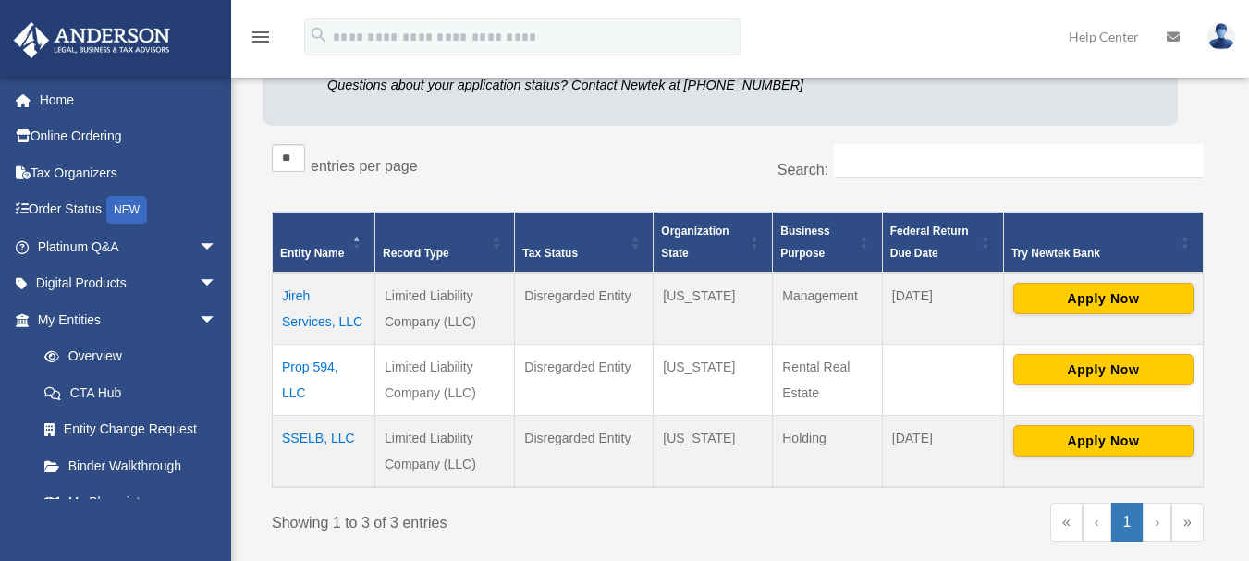
click at [302, 318] on td "Jireh Services, LLC" at bounding box center [324, 309] width 103 height 72
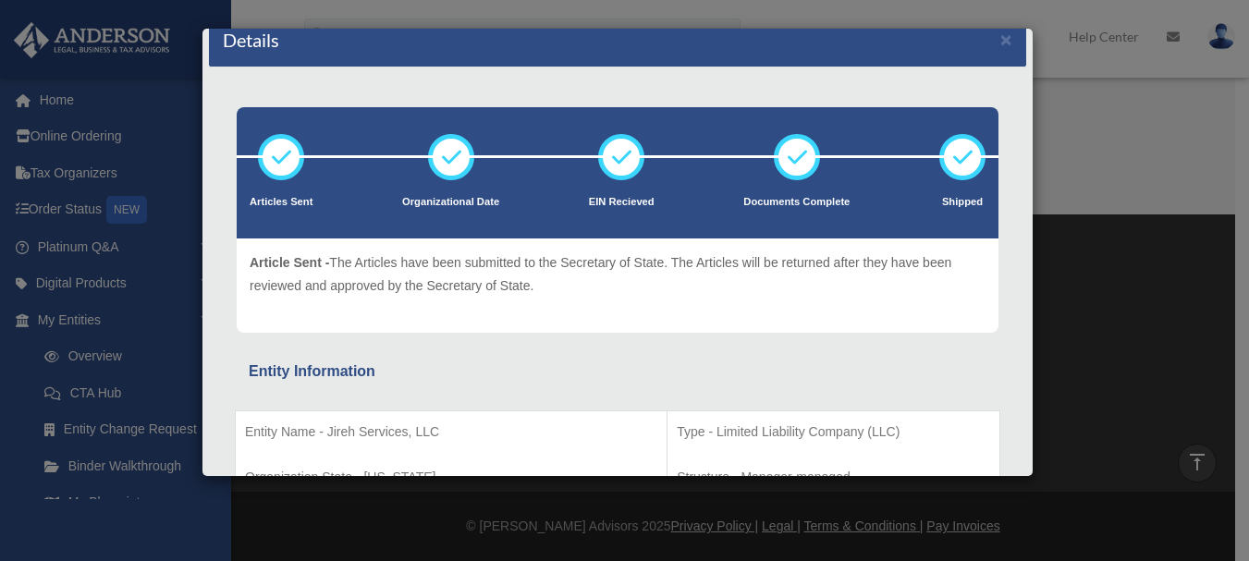
scroll to position [0, 0]
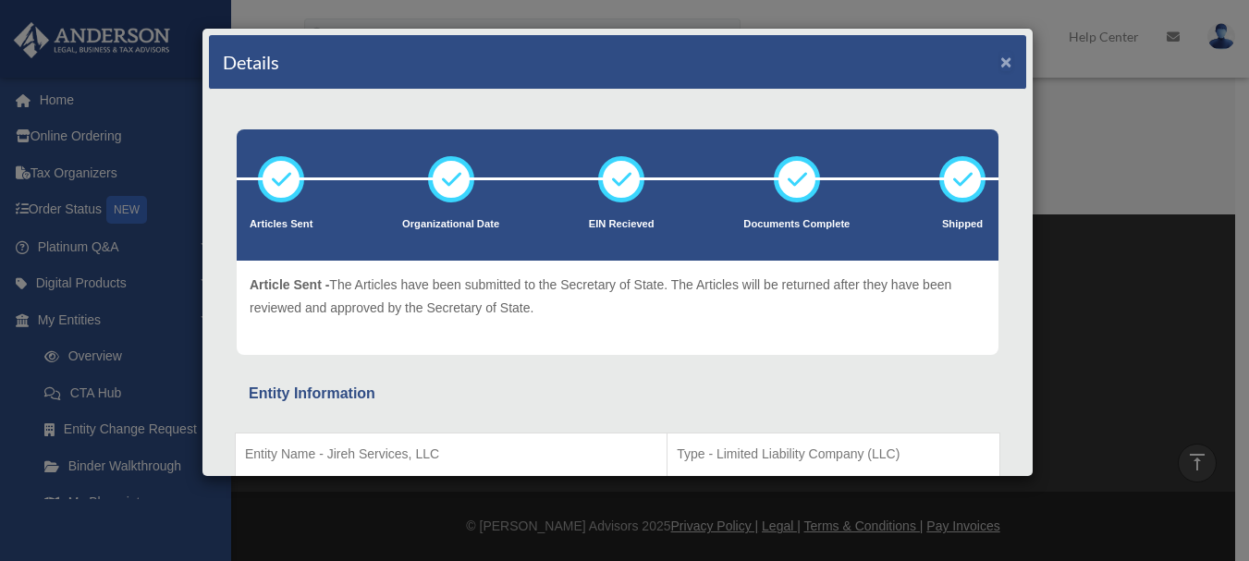
click at [1000, 67] on button "×" at bounding box center [1006, 61] width 12 height 19
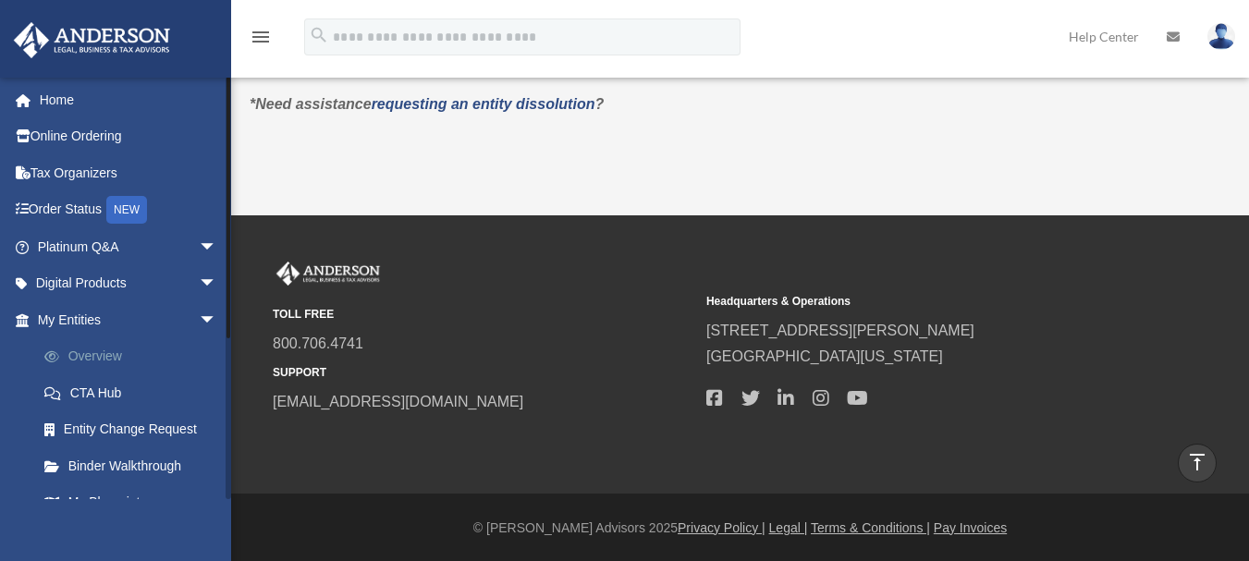
click at [83, 353] on link "Overview" at bounding box center [135, 356] width 219 height 37
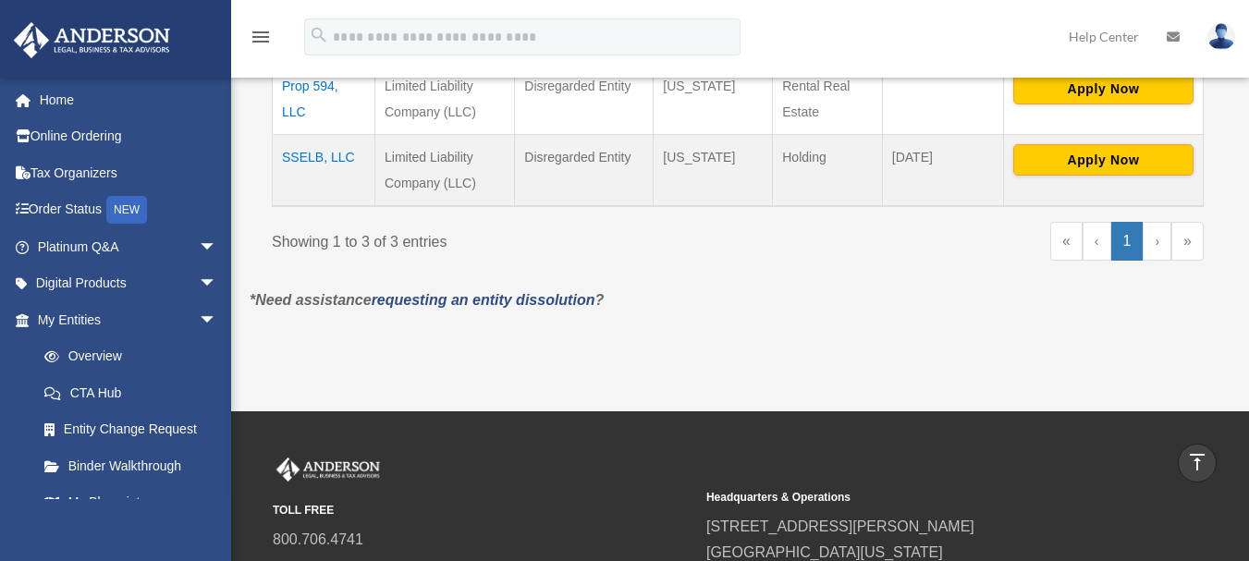
scroll to position [575, 0]
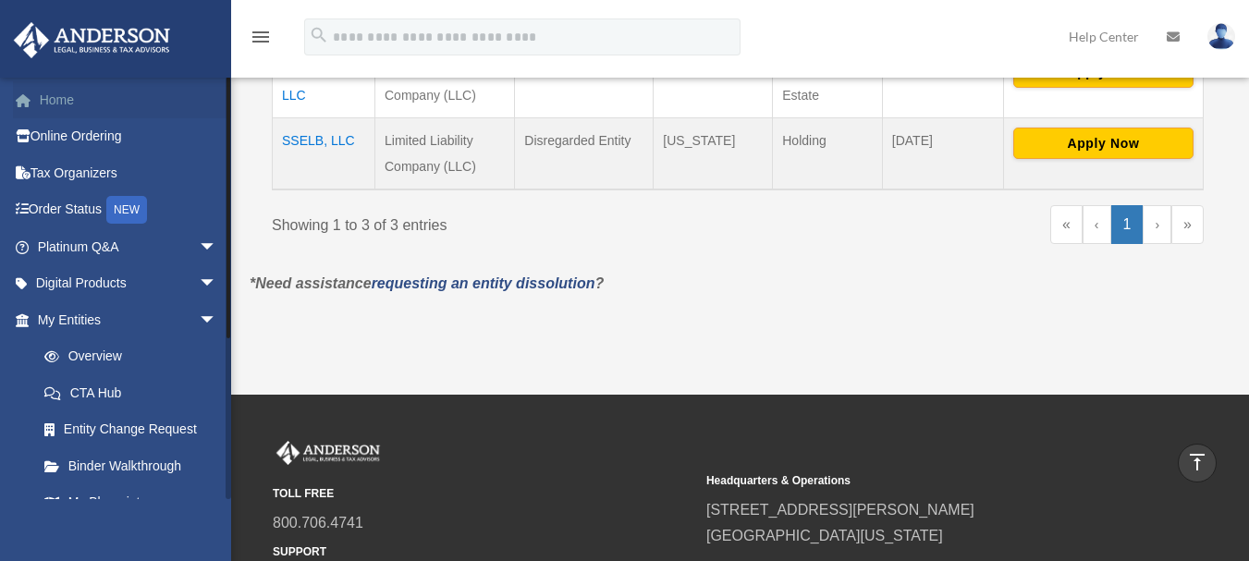
click at [50, 99] on link "Home" at bounding box center [129, 99] width 232 height 37
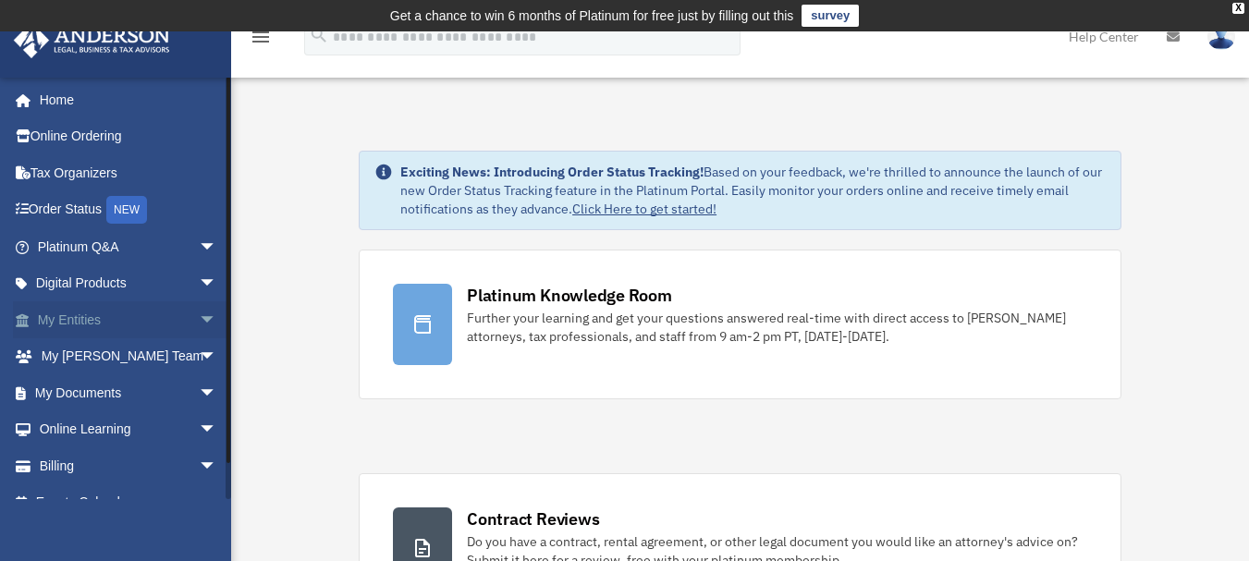
click at [199, 317] on span "arrow_drop_down" at bounding box center [217, 320] width 37 height 38
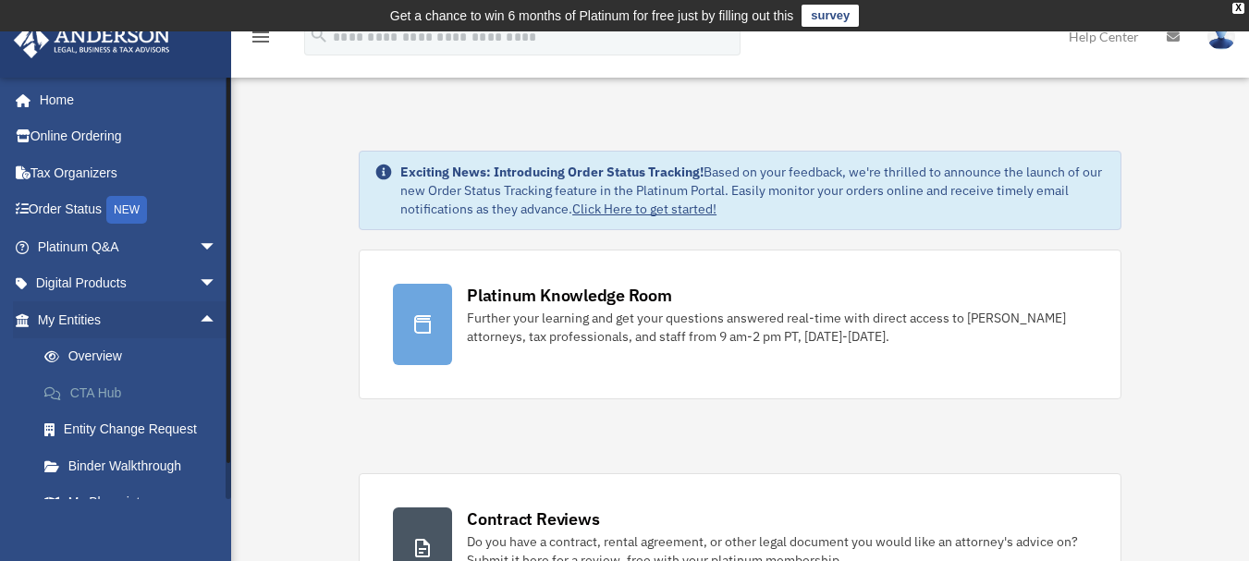
click at [107, 389] on link "CTA Hub" at bounding box center [135, 392] width 219 height 37
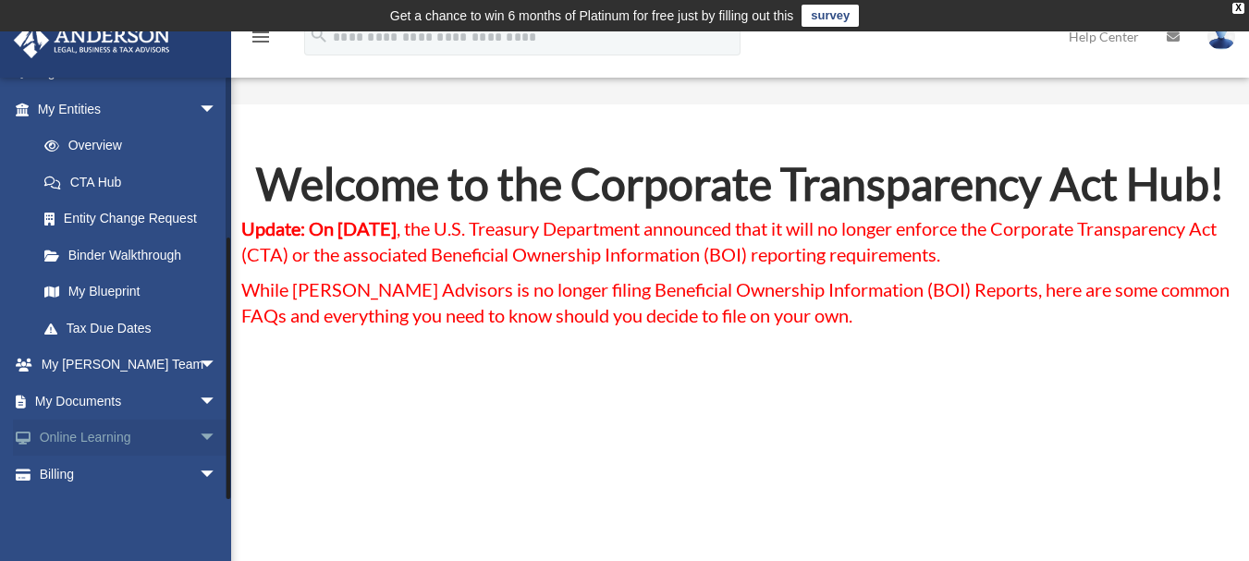
scroll to position [245, 0]
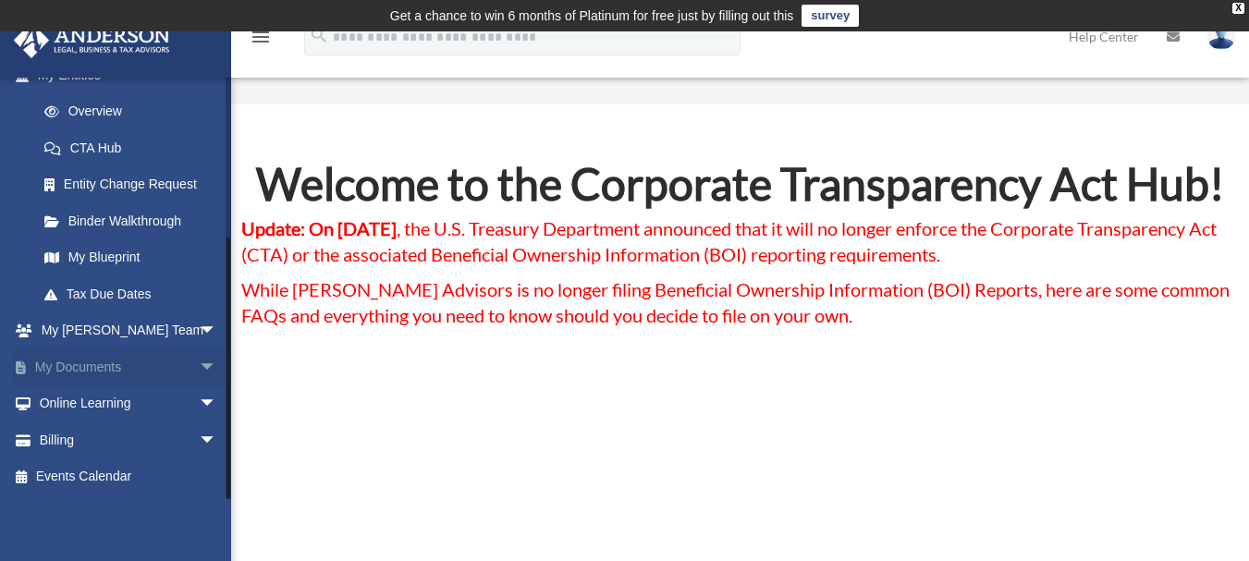
click at [199, 367] on span "arrow_drop_down" at bounding box center [217, 368] width 37 height 38
click at [104, 472] on link "Forms Library" at bounding box center [135, 477] width 219 height 37
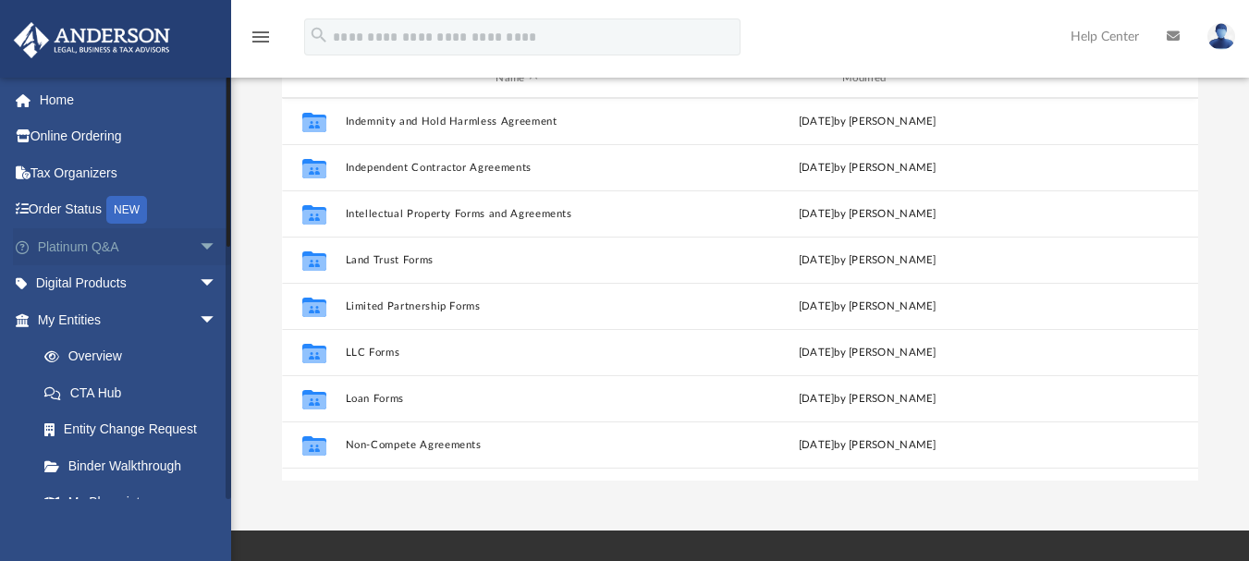
click at [199, 243] on span "arrow_drop_down" at bounding box center [217, 247] width 37 height 38
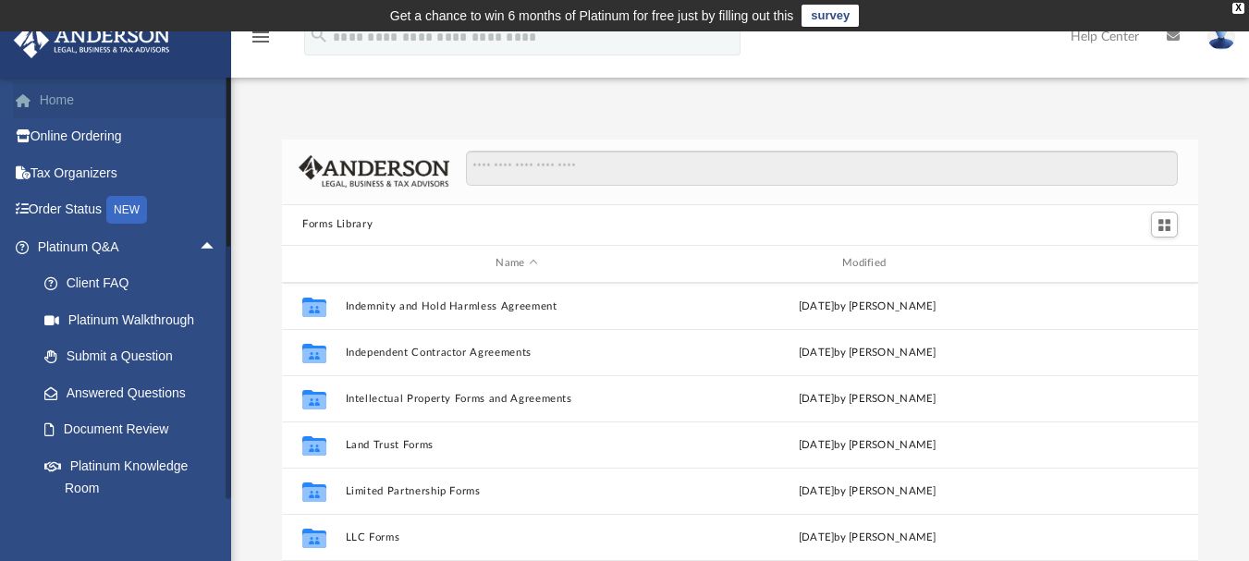
click at [74, 106] on link "Home" at bounding box center [129, 99] width 232 height 37
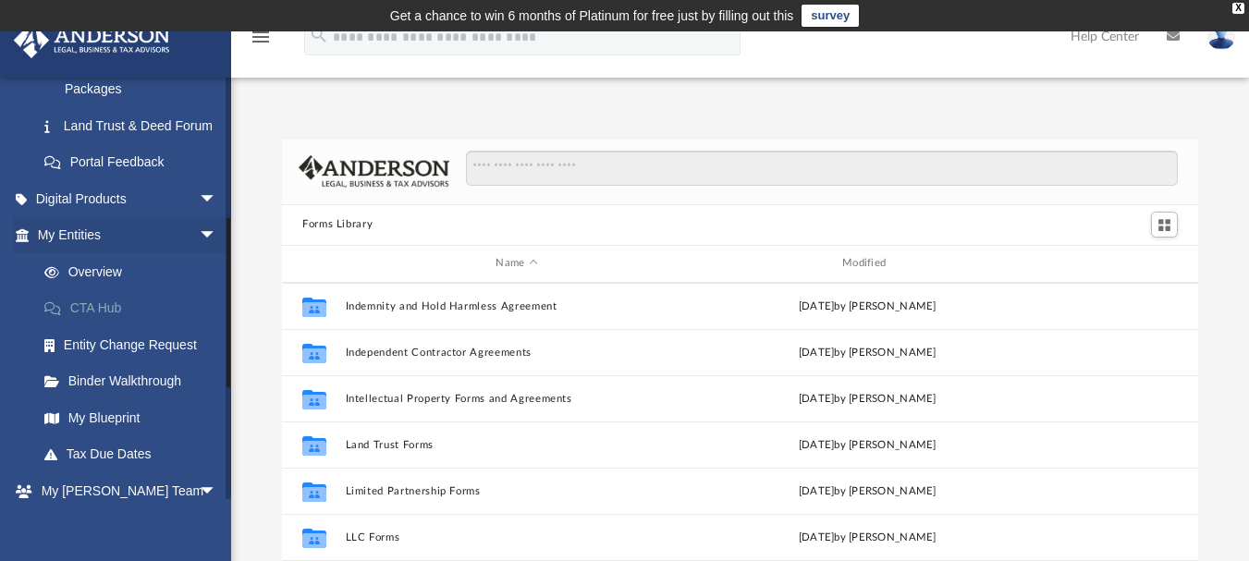
scroll to position [740, 0]
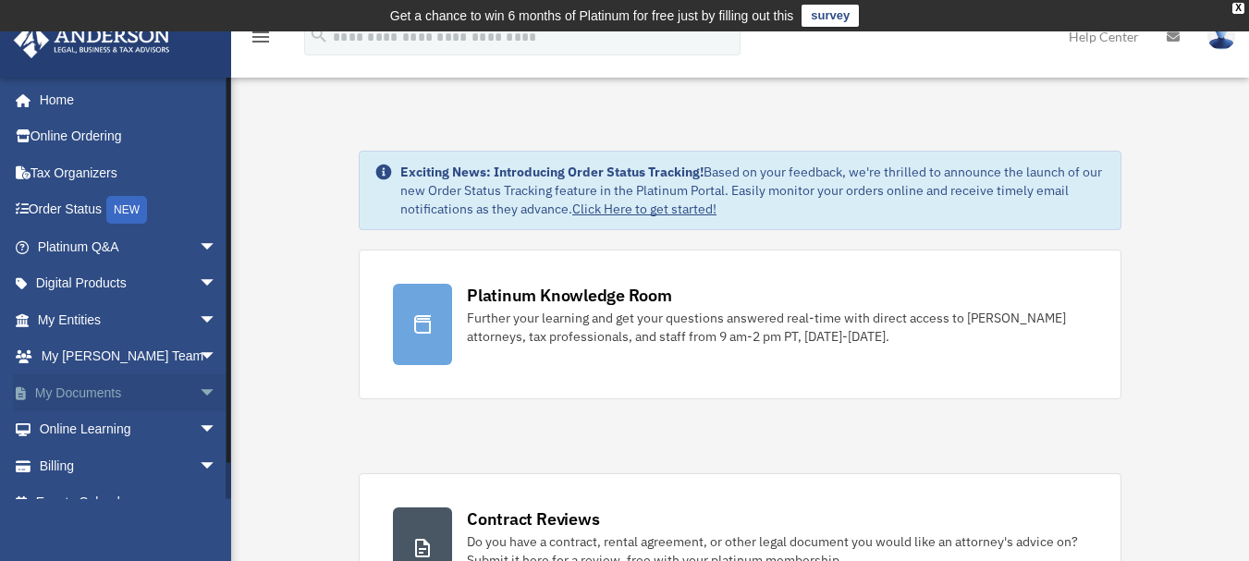
click at [199, 393] on span "arrow_drop_down" at bounding box center [217, 393] width 37 height 38
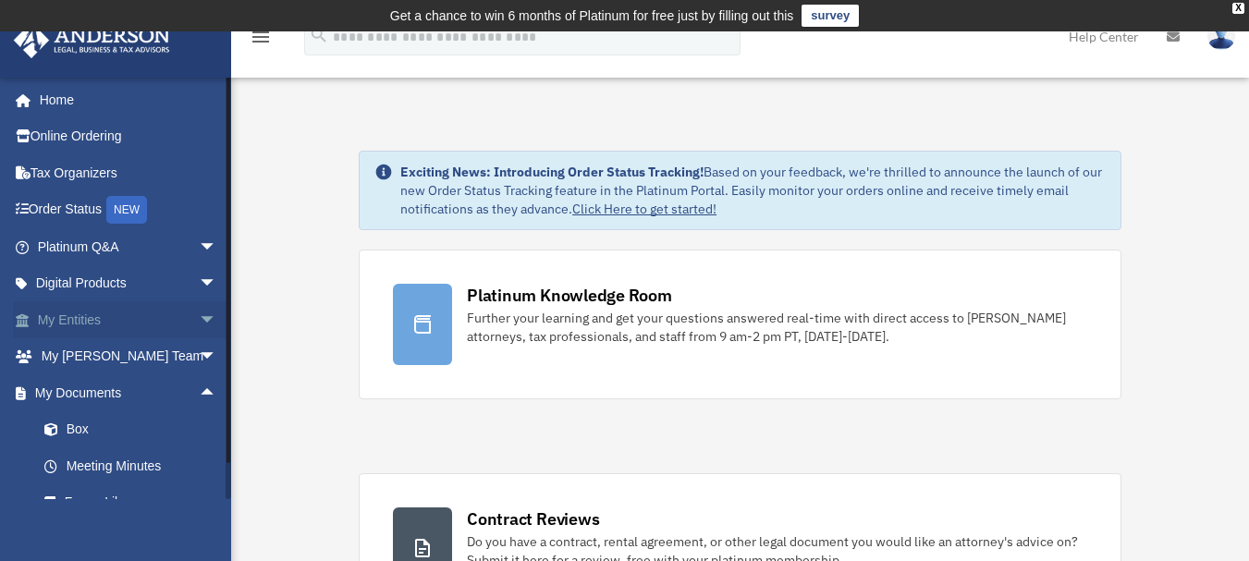
click at [199, 319] on span "arrow_drop_down" at bounding box center [217, 320] width 37 height 38
click at [74, 319] on link "My Entities arrow_drop_up" at bounding box center [129, 319] width 232 height 37
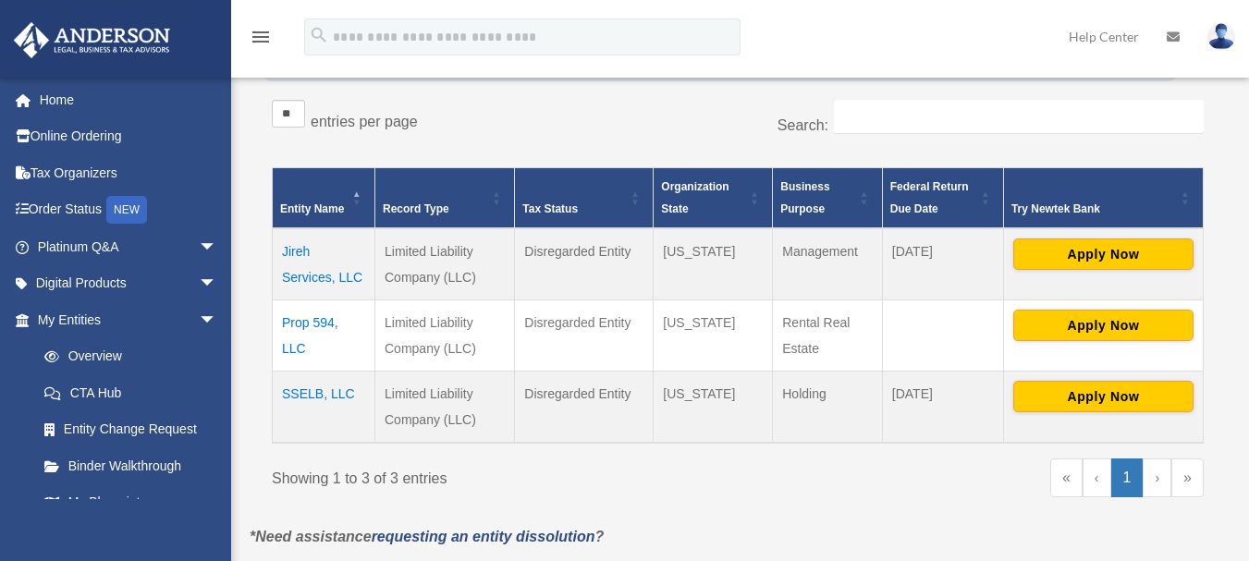
scroll to position [382, 0]
